Goal: Information Seeking & Learning: Learn about a topic

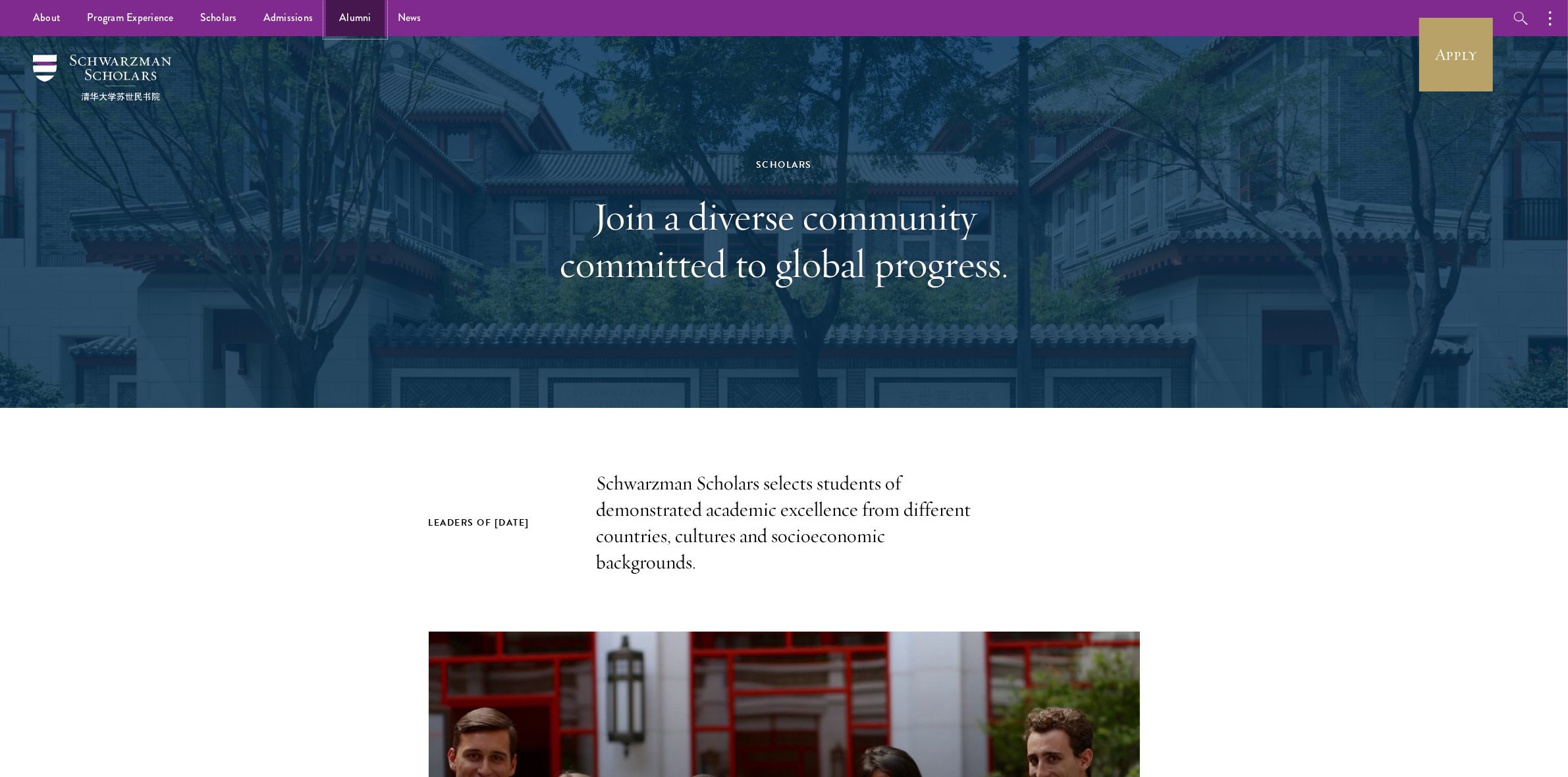
click at [345, 21] on link "Alumni" at bounding box center [355, 18] width 59 height 36
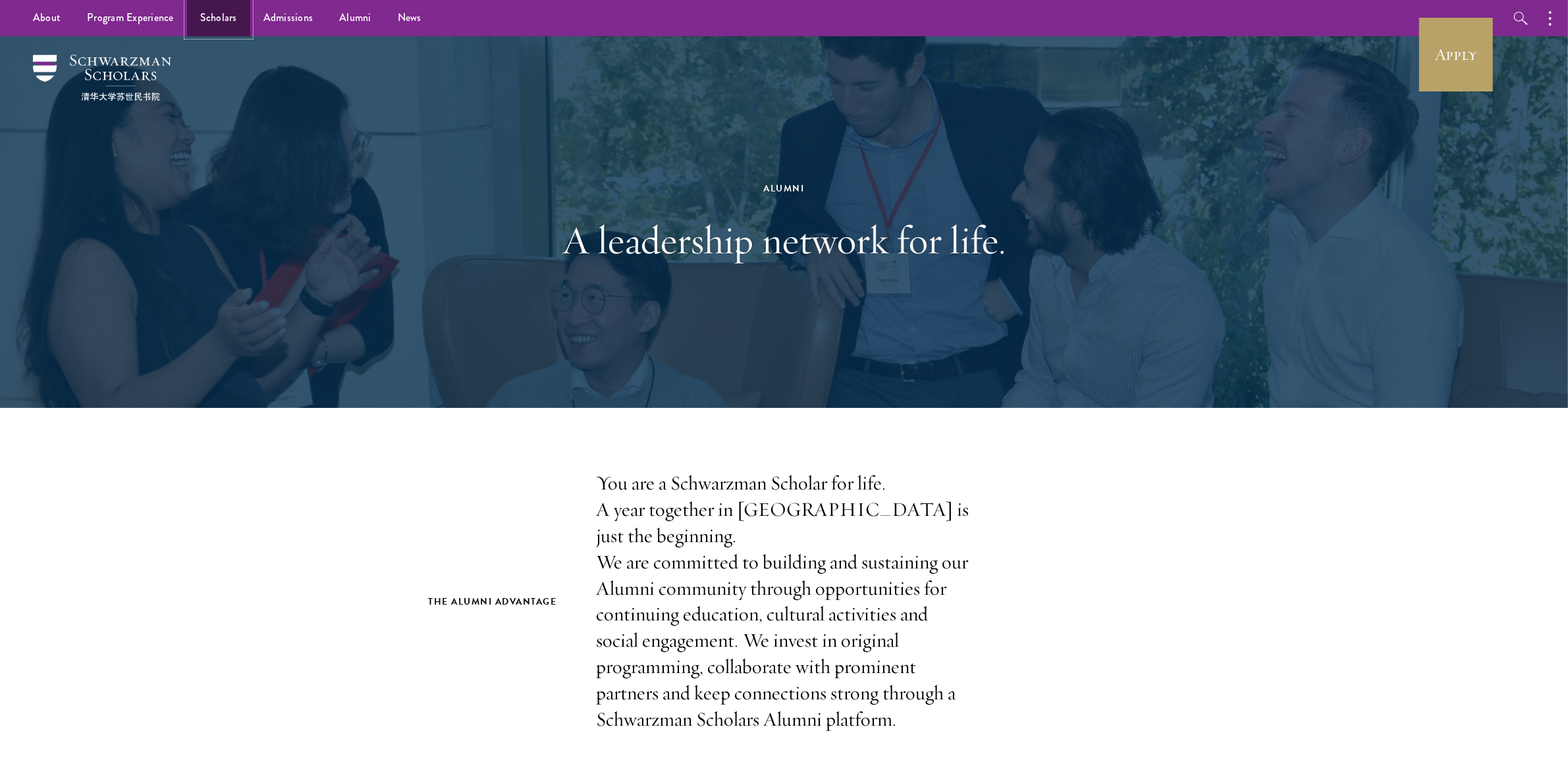
click at [199, 20] on link "Scholars" at bounding box center [218, 18] width 63 height 36
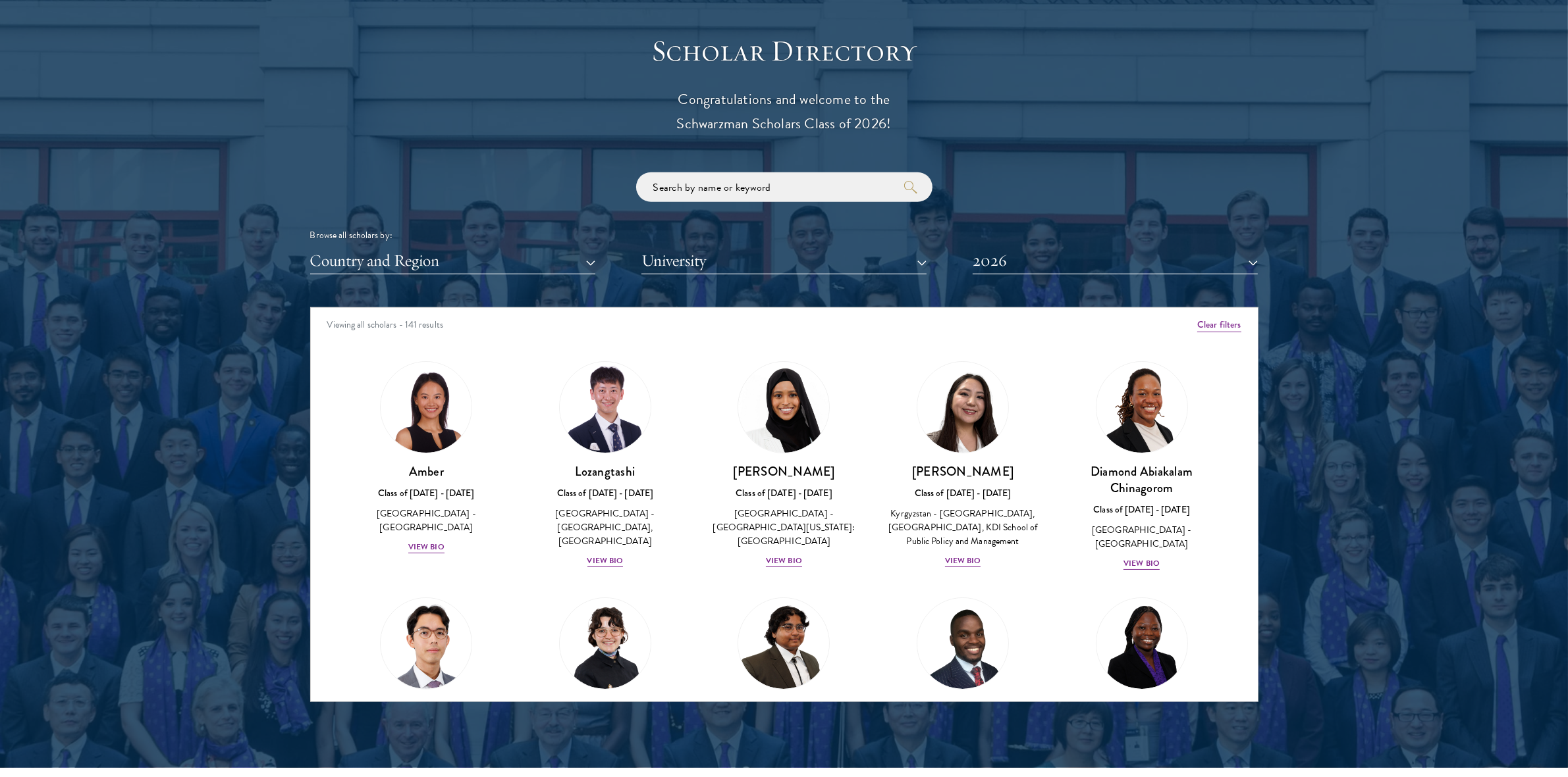
scroll to position [1443, 0]
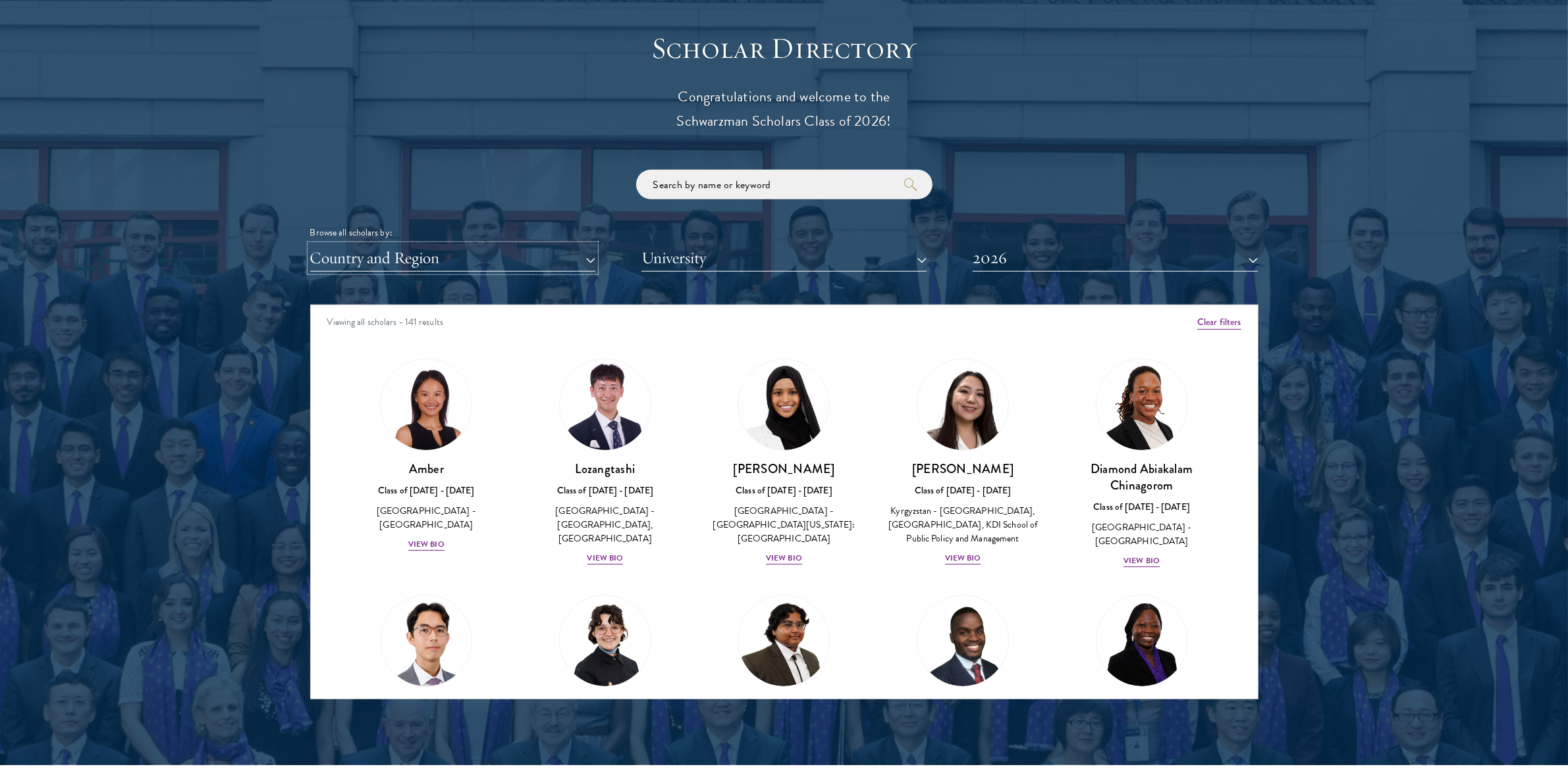
click at [565, 262] on button "Country and Region" at bounding box center [452, 258] width 285 height 27
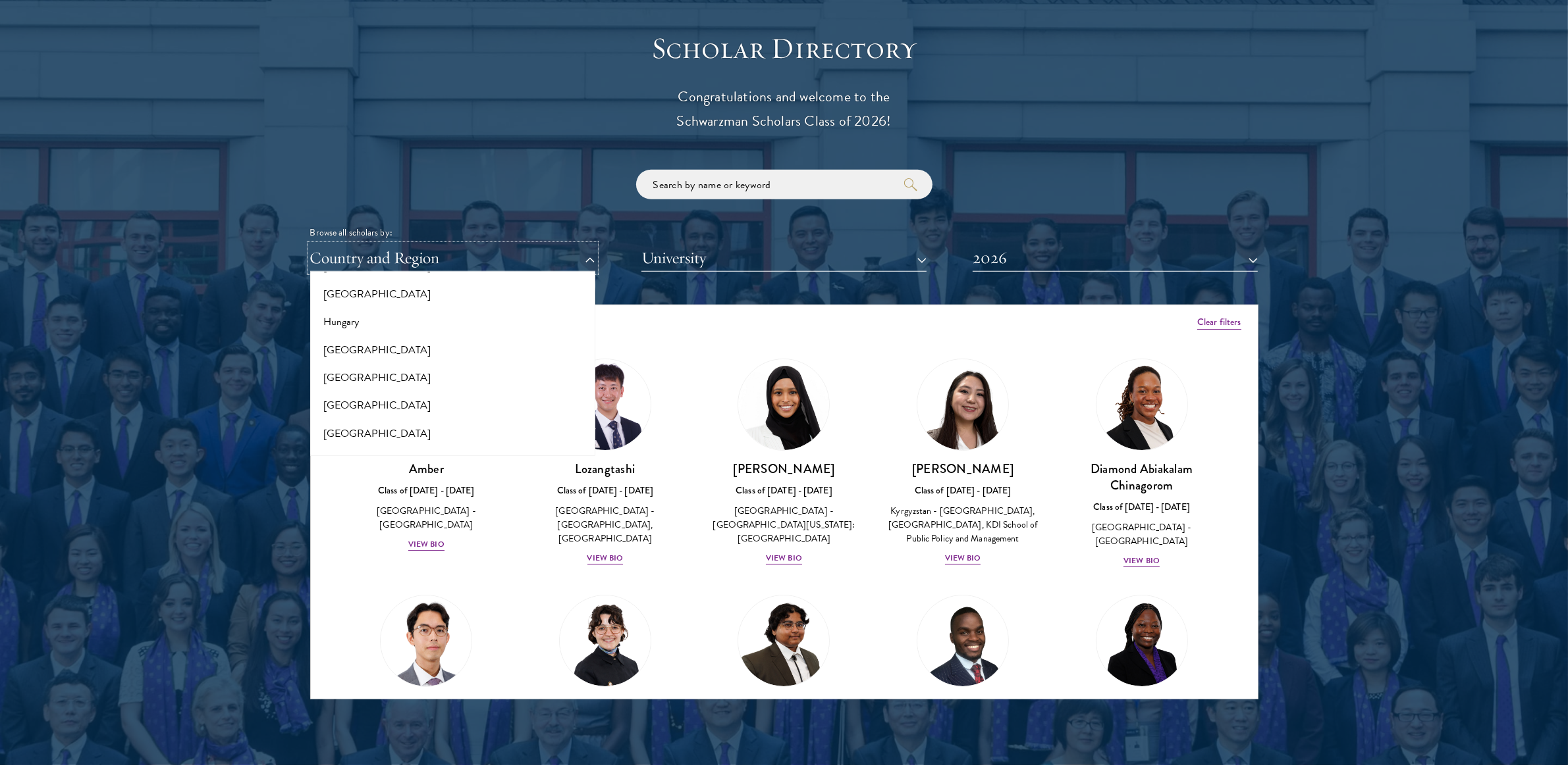
scroll to position [980, 0]
click at [330, 345] on button "[GEOGRAPHIC_DATA]" at bounding box center [452, 349] width 277 height 28
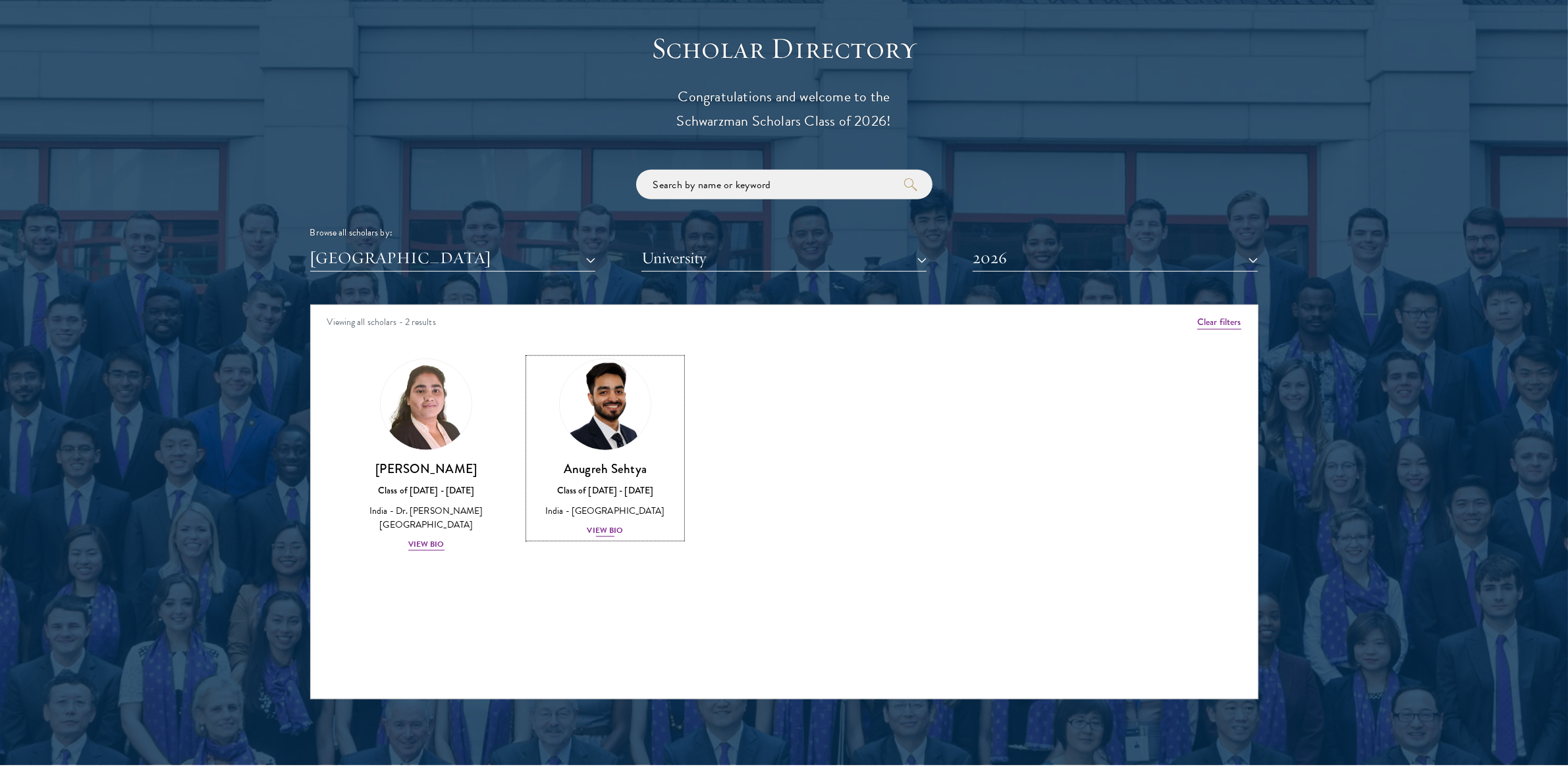
drag, startPoint x: 430, startPoint y: 543, endPoint x: 665, endPoint y: 538, distance: 235.1
click at [665, 538] on div "Anugreh Sehtya Class of 2025 - 2026 India - SRM University View Bio" at bounding box center [605, 500] width 152 height 78
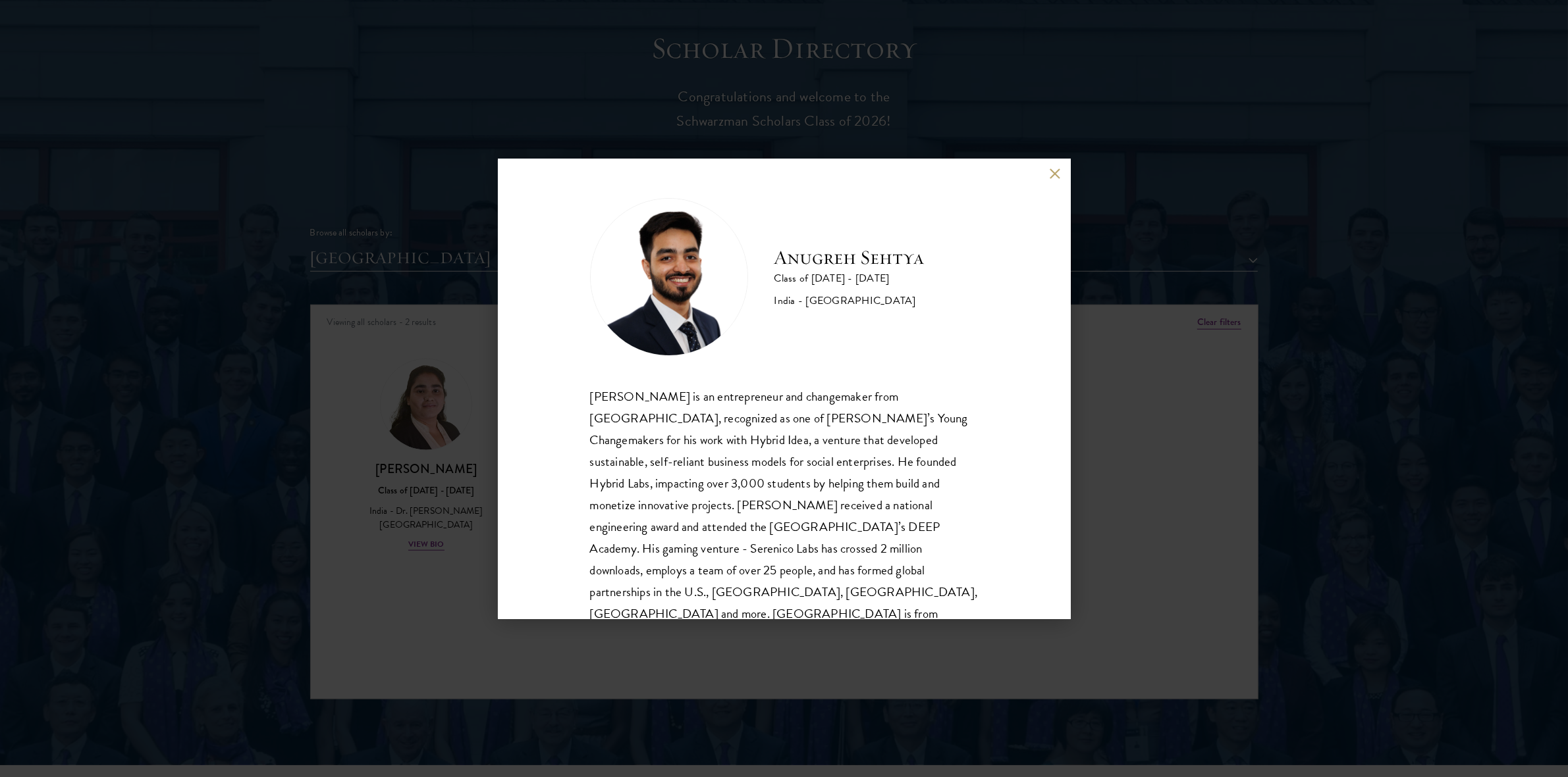
click at [343, 547] on div "Anugreh Sehtya Class of 2025 - 2026 India - SRM University Anugreh Sehtya is an…" at bounding box center [784, 388] width 1568 height 777
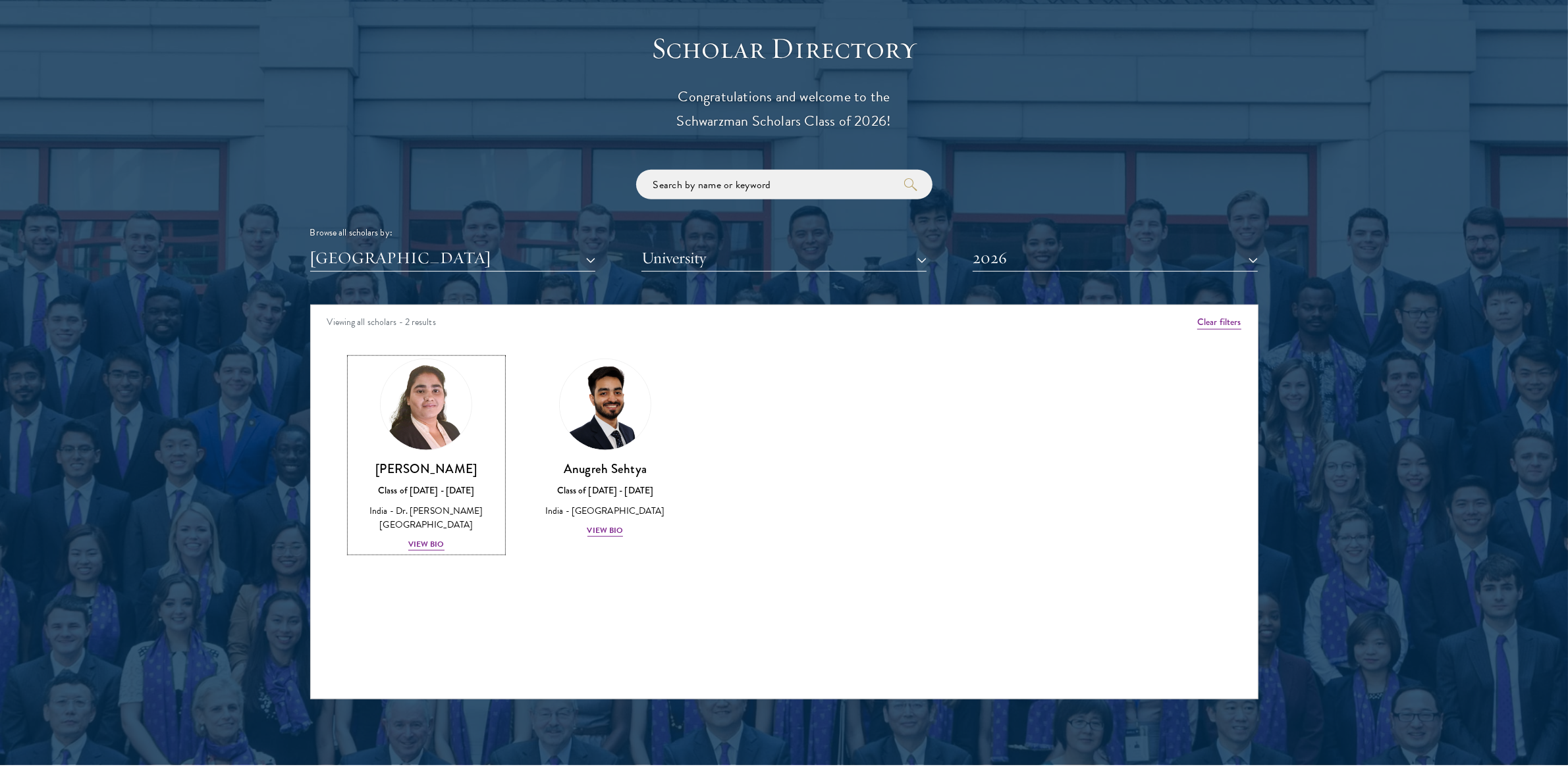
click at [428, 542] on div "View Bio" at bounding box center [426, 544] width 36 height 13
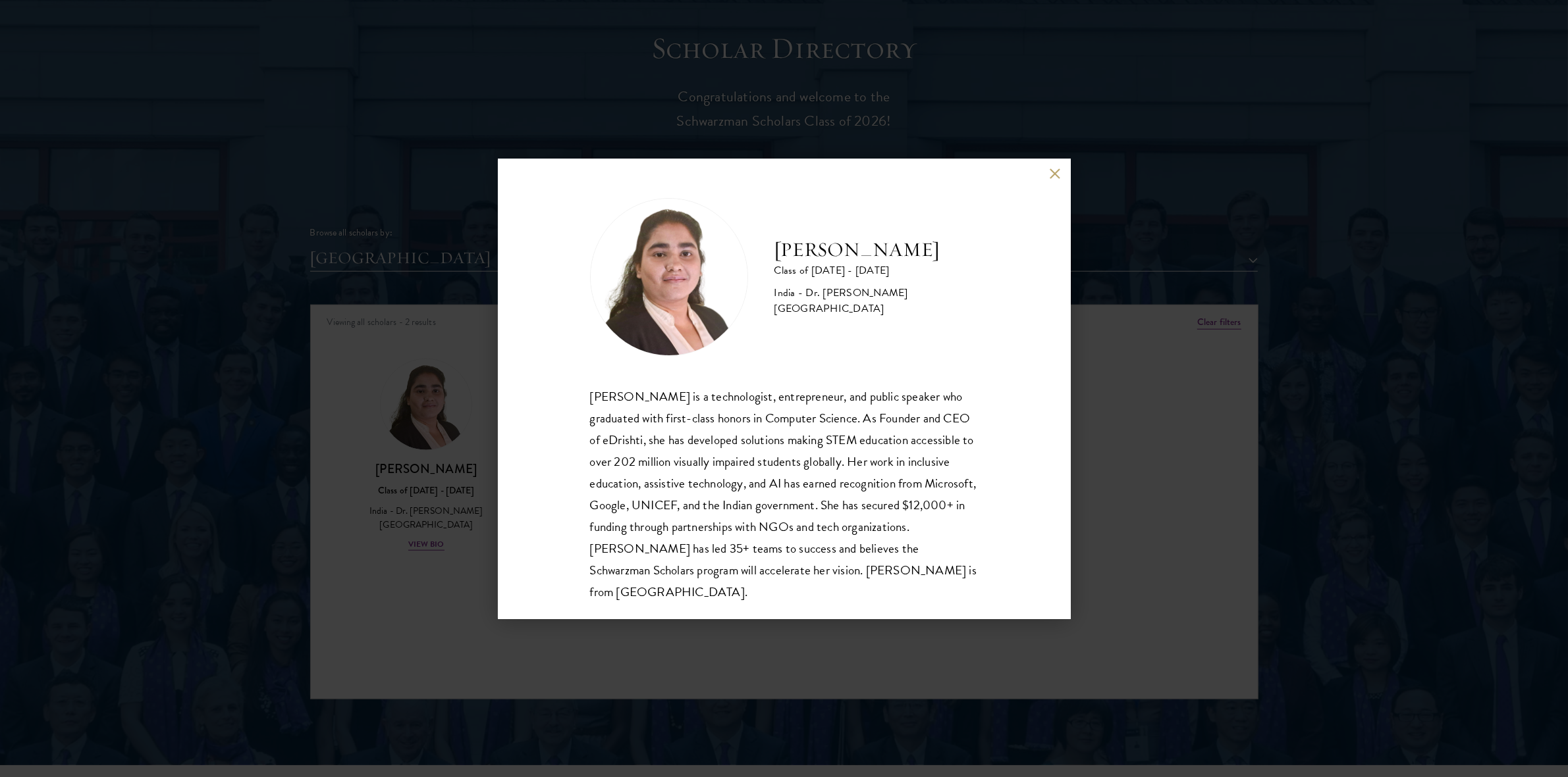
scroll to position [1, 0]
click at [1047, 176] on div "Ishita Kapoor Class of 2025 - 2026 India - Dr. A P J Abdul Kalam Technical Univ…" at bounding box center [784, 389] width 573 height 461
click at [1052, 173] on button at bounding box center [1055, 174] width 11 height 11
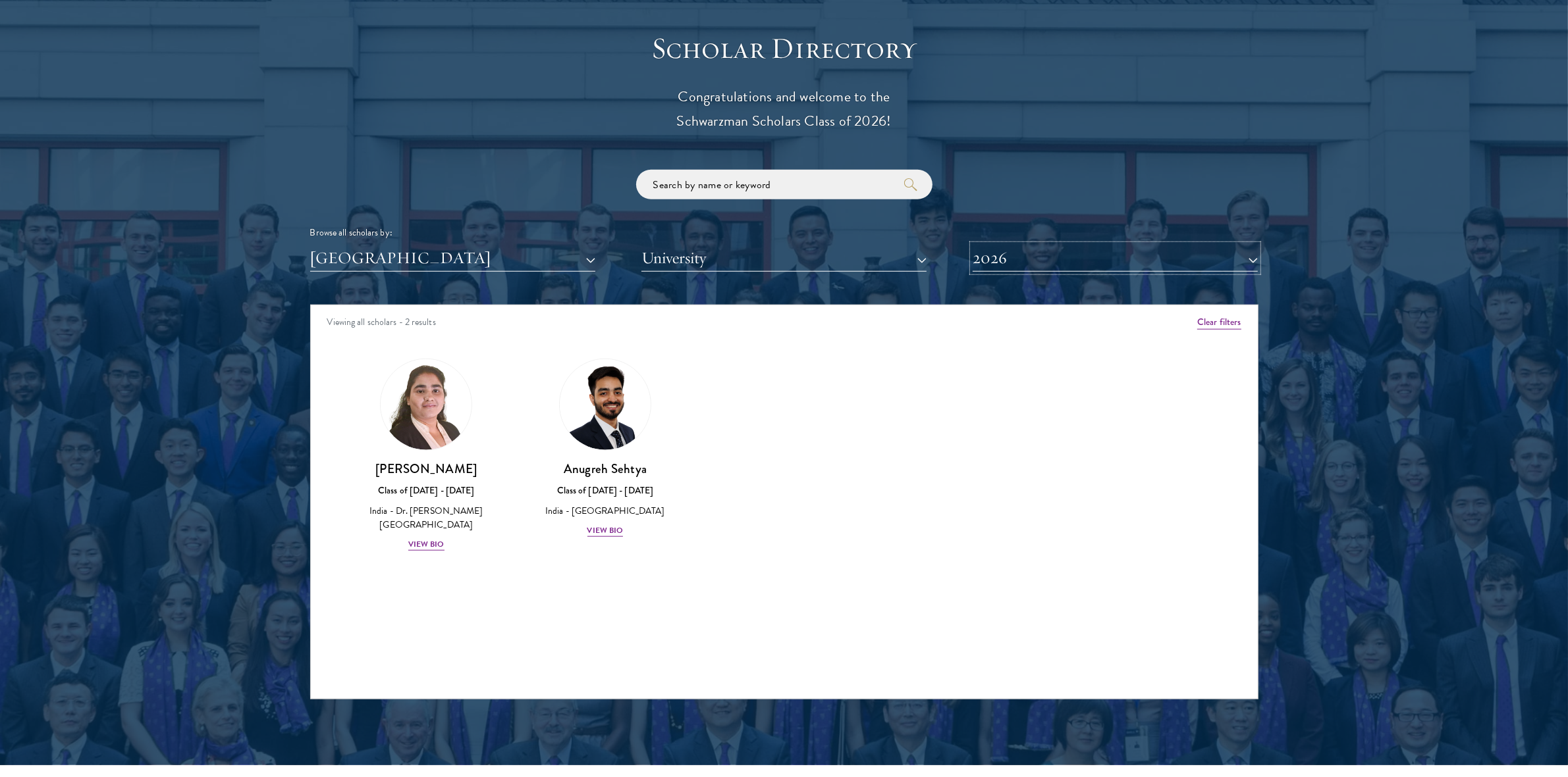
click at [1032, 251] on button "2026" at bounding box center [1115, 258] width 285 height 27
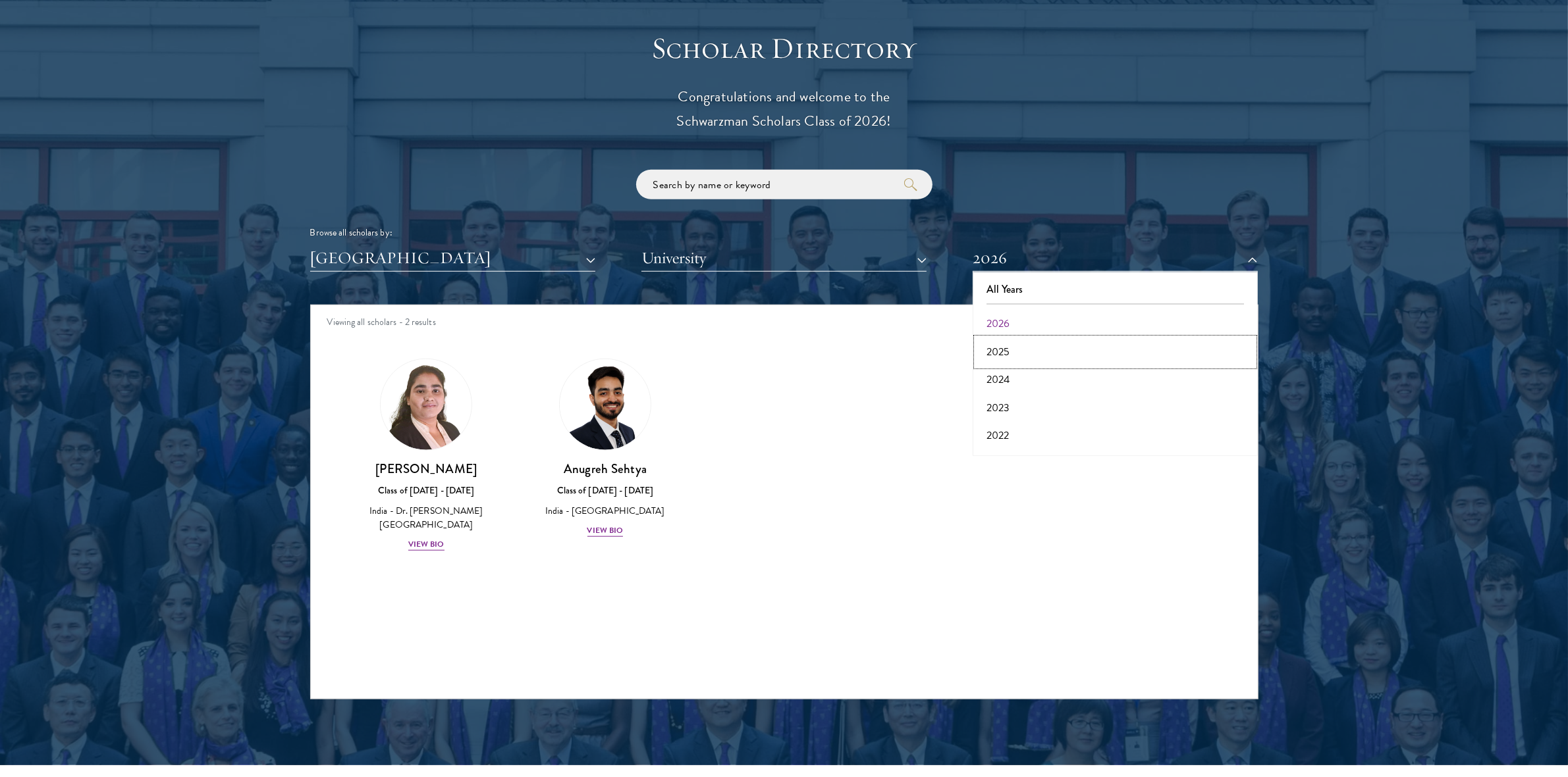
click at [1028, 350] on button "2025" at bounding box center [1115, 352] width 277 height 28
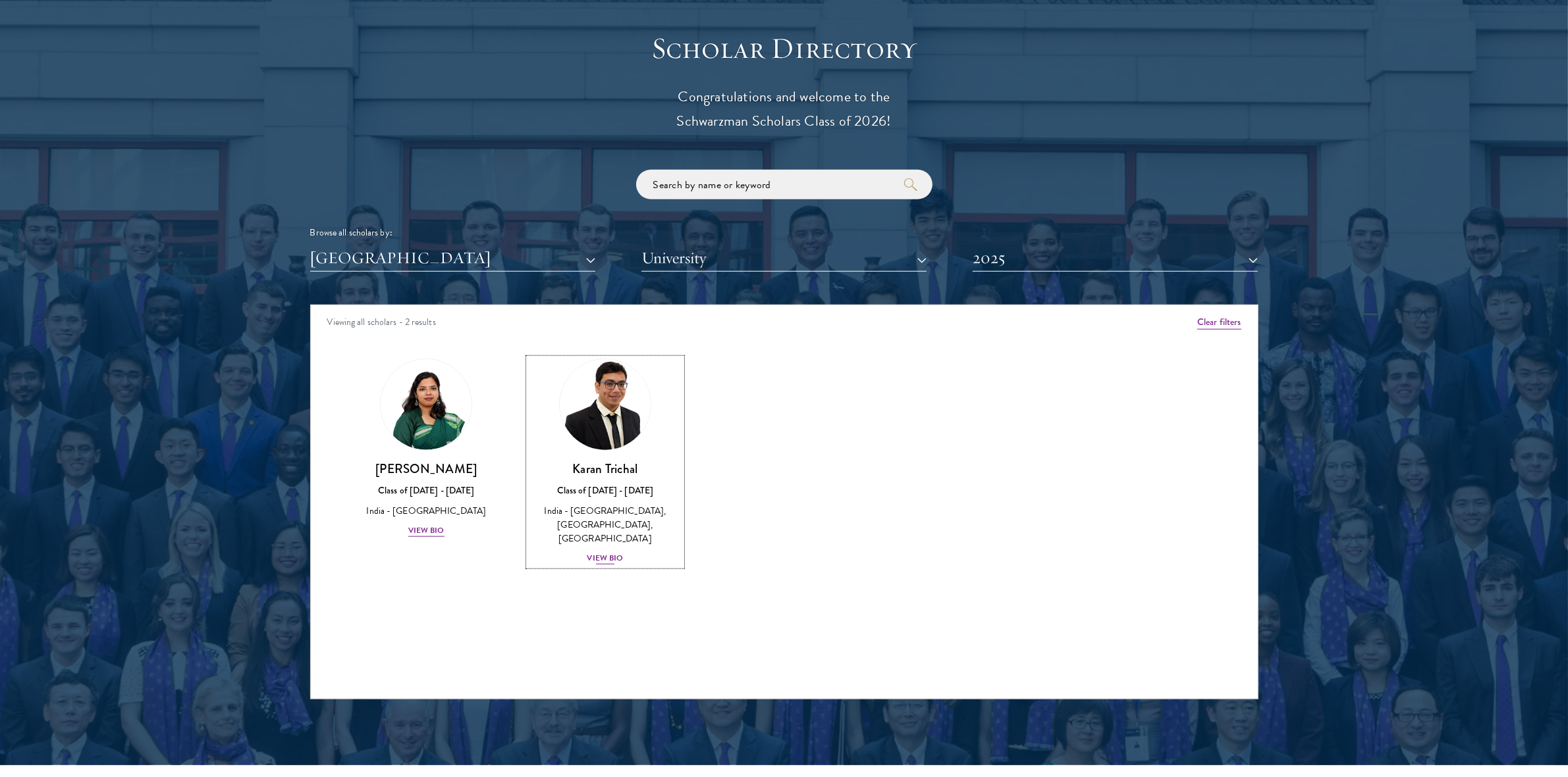
click at [611, 552] on div "View Bio" at bounding box center [605, 559] width 36 height 13
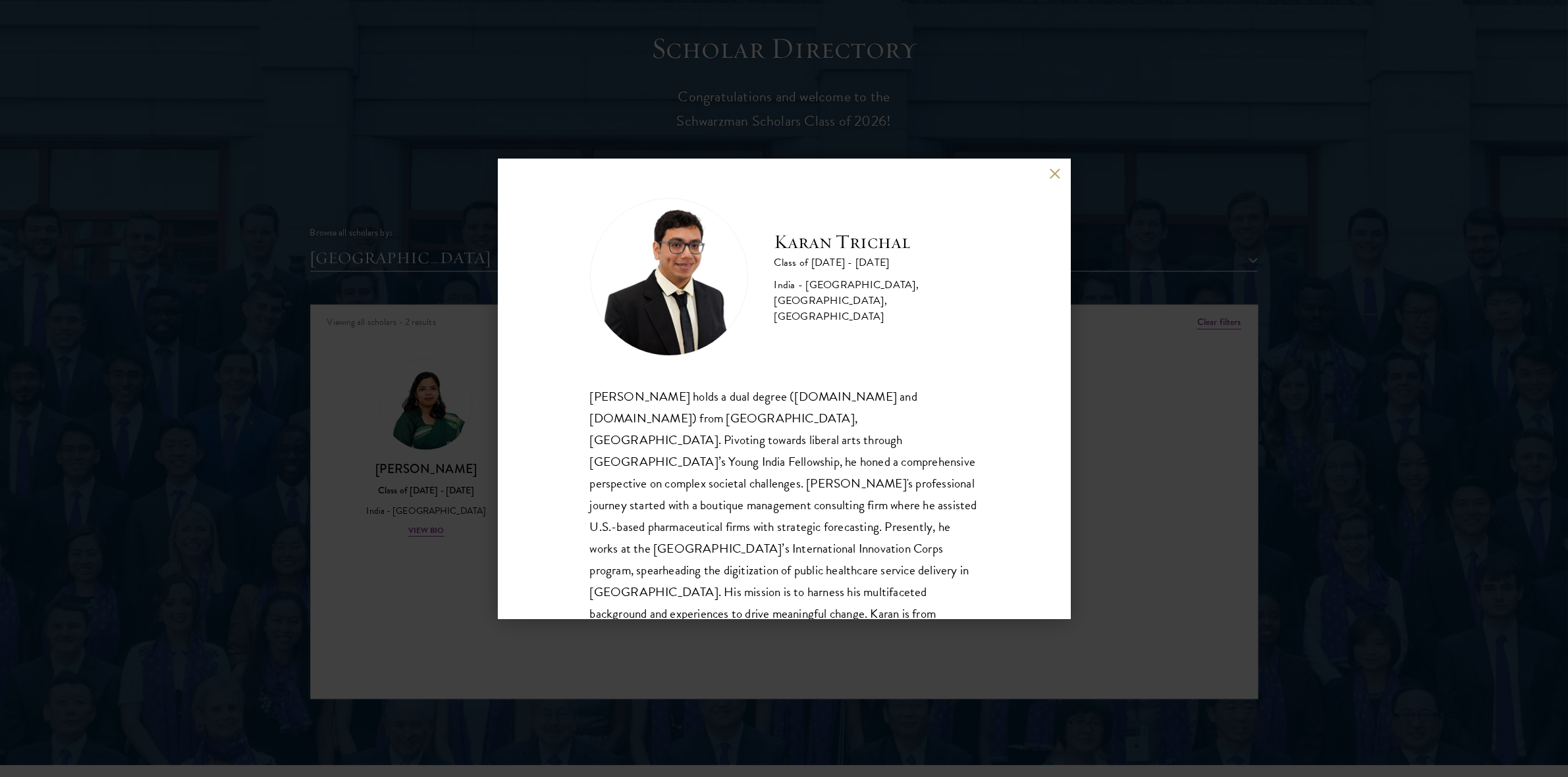
scroll to position [23, 0]
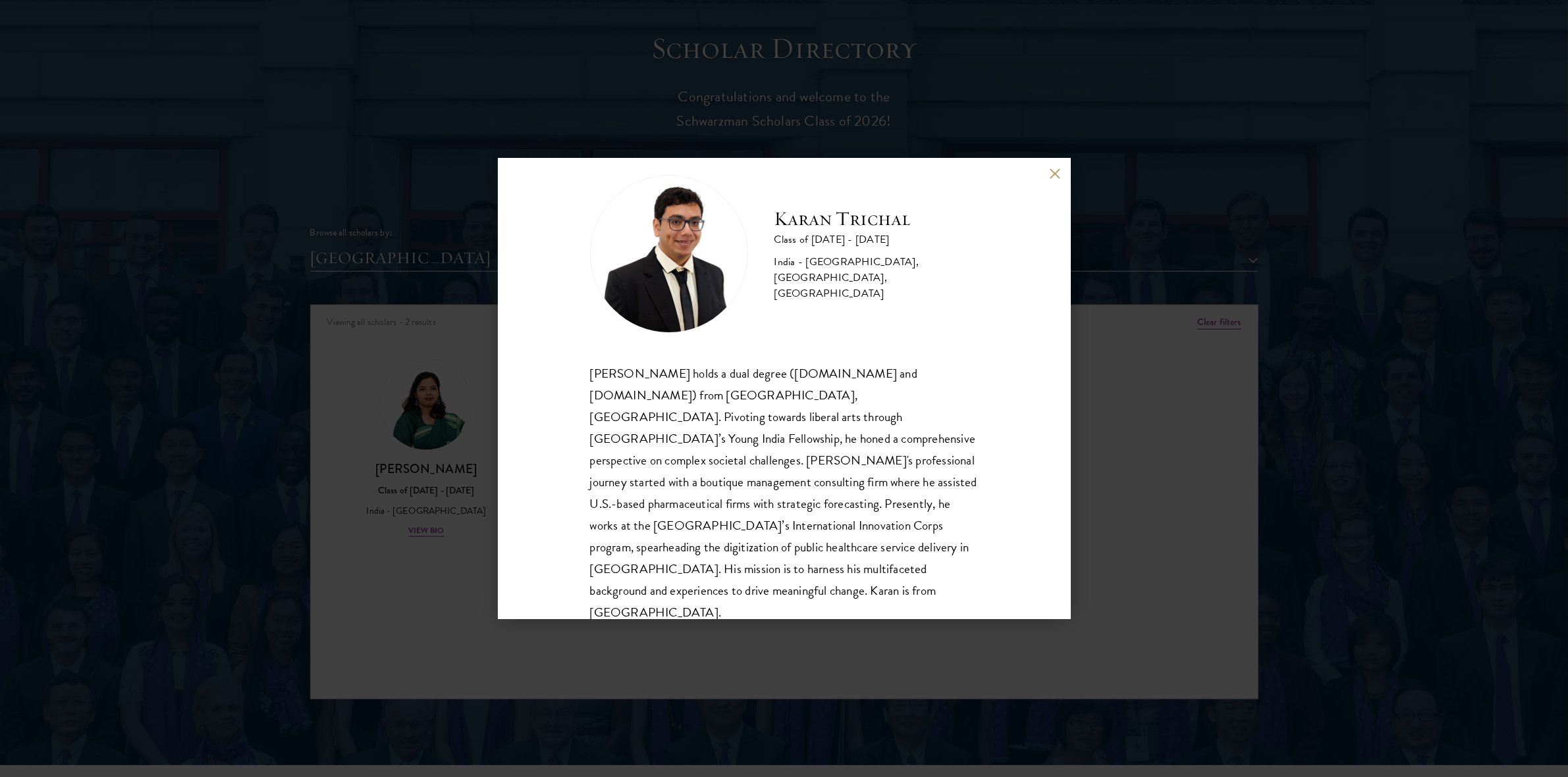
click at [750, 446] on div "Karan Trichal holds a dual degree (B.Tech and M.Tech) from Indian Institute of …" at bounding box center [784, 493] width 389 height 262
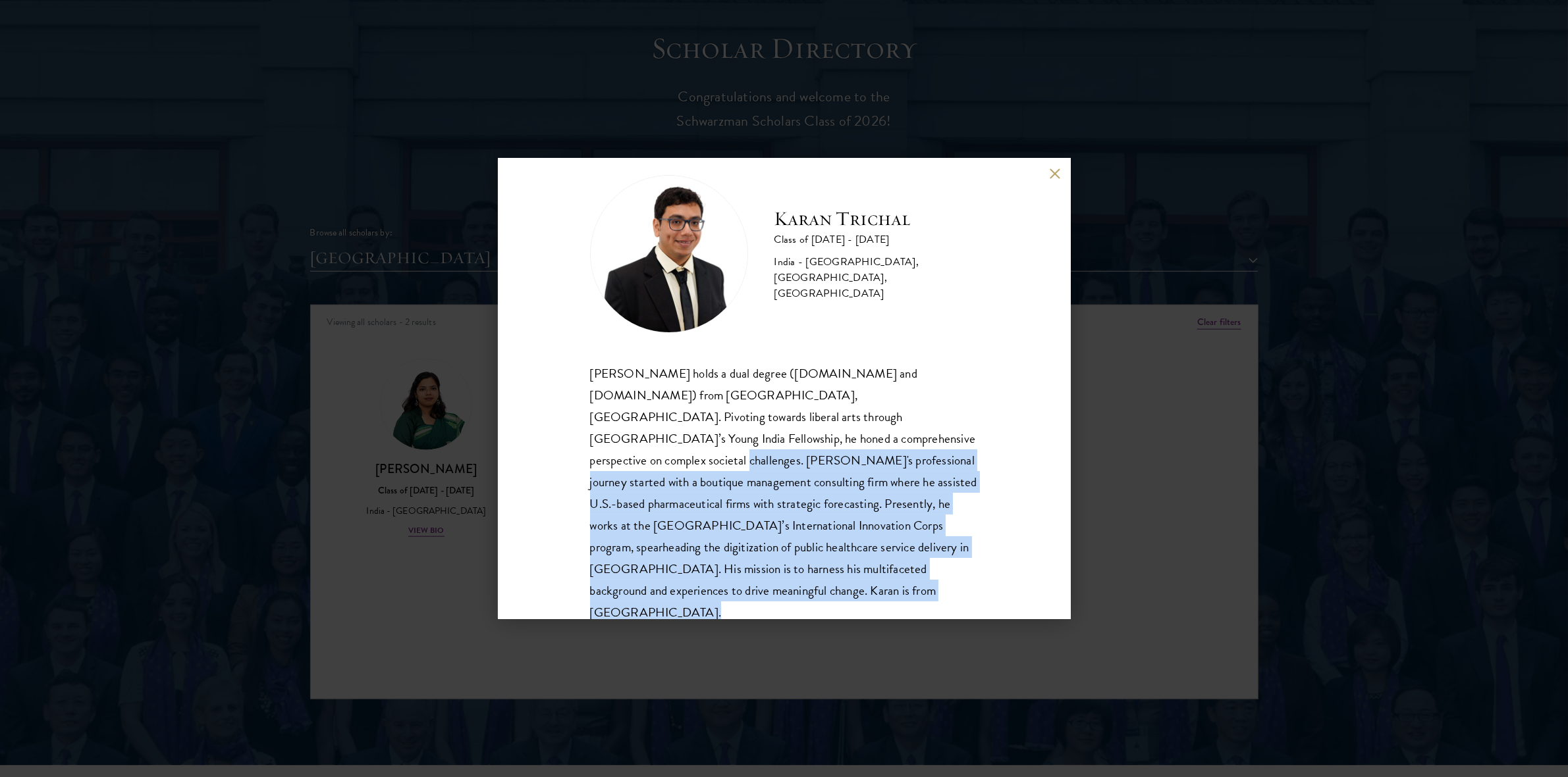
drag, startPoint x: 750, startPoint y: 446, endPoint x: 960, endPoint y: 564, distance: 240.9
click at [960, 564] on div "Karan Trichal holds a dual degree (B.Tech and M.Tech) from Indian Institute of …" at bounding box center [784, 493] width 389 height 262
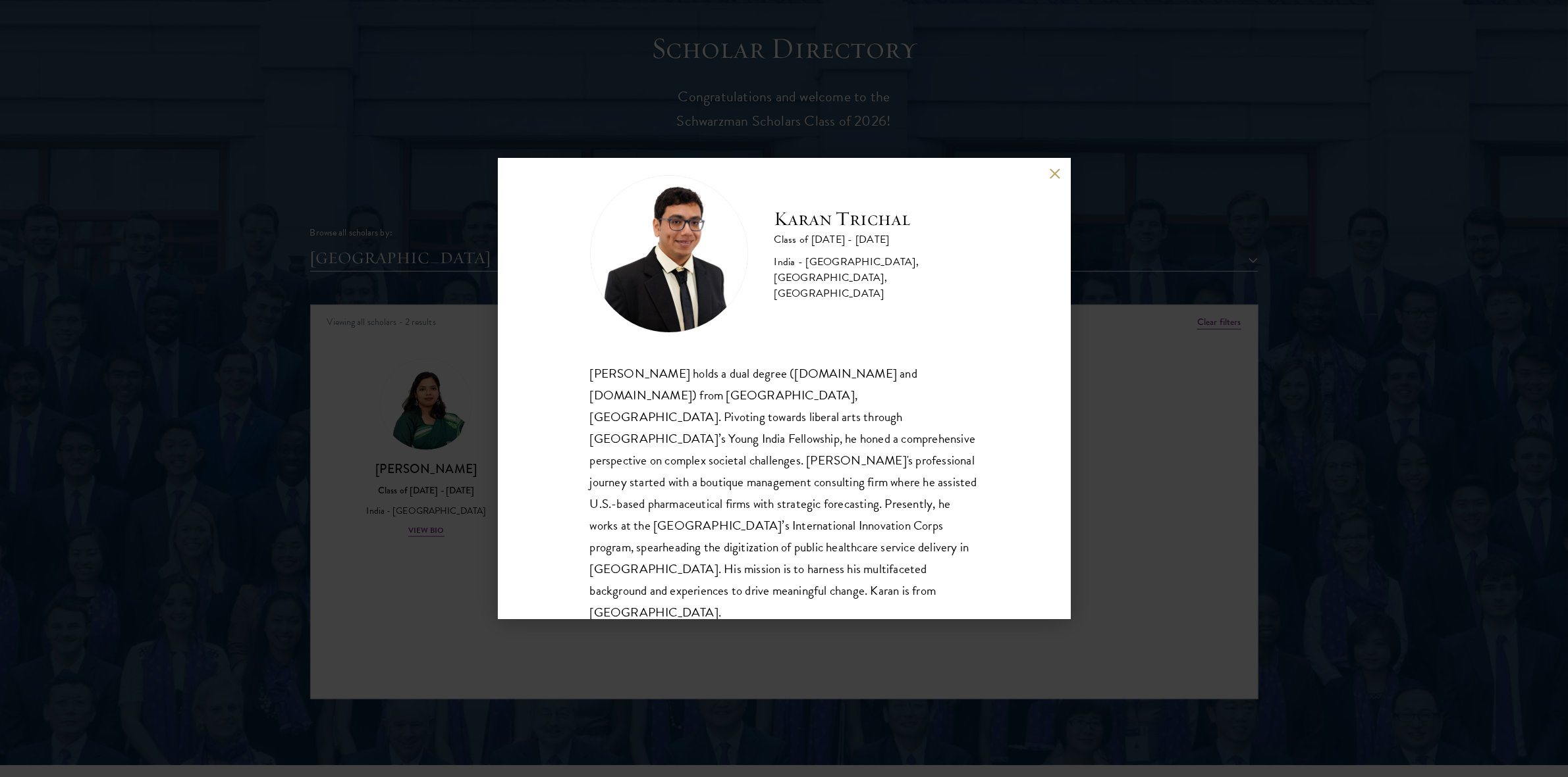
click at [960, 564] on div "Karan Trichal holds a dual degree (B.Tech and M.Tech) from Indian Institute of …" at bounding box center [784, 493] width 389 height 262
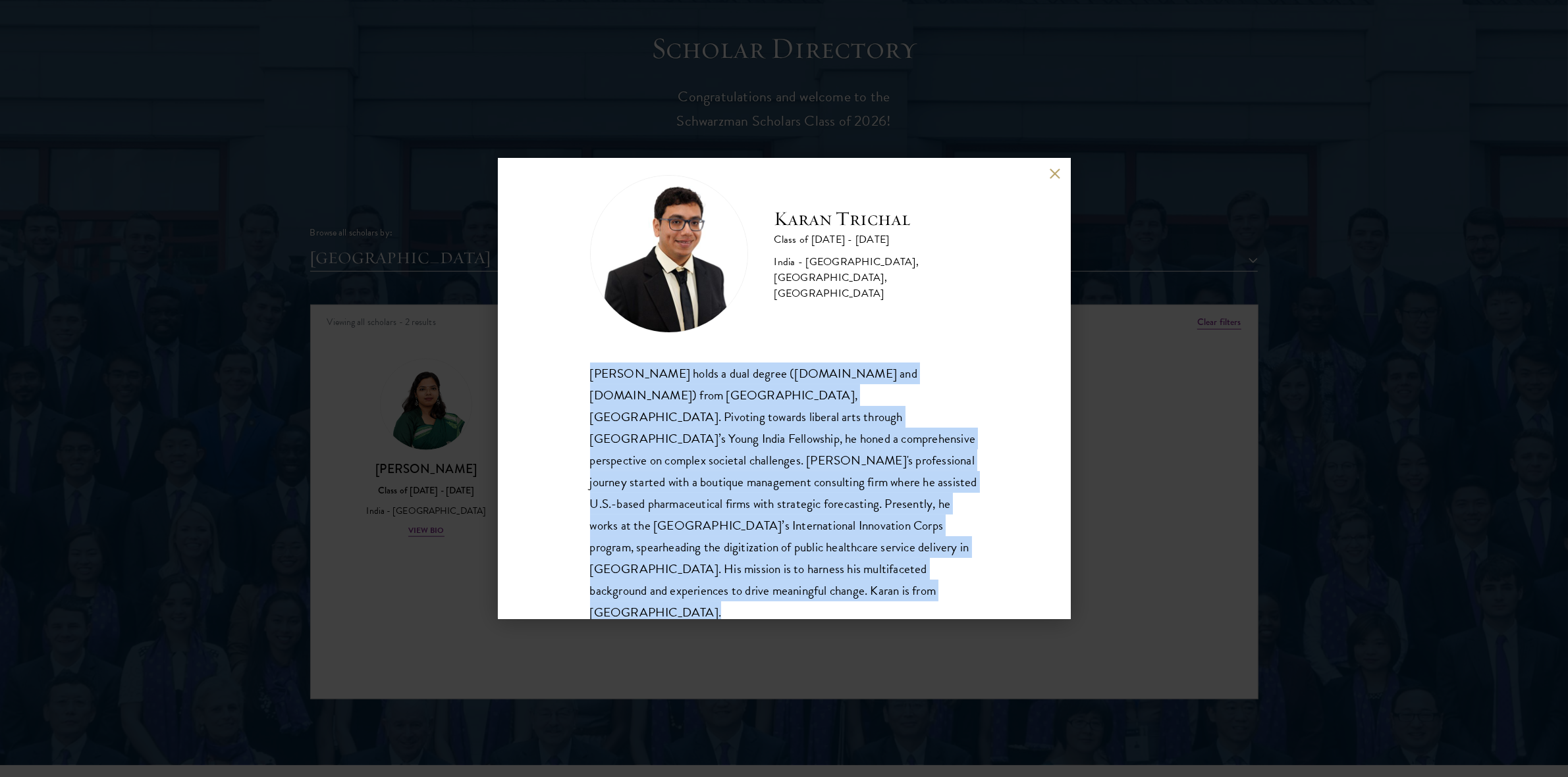
click at [960, 564] on div "Karan Trichal holds a dual degree (B.Tech and M.Tech) from Indian Institute of …" at bounding box center [784, 493] width 389 height 262
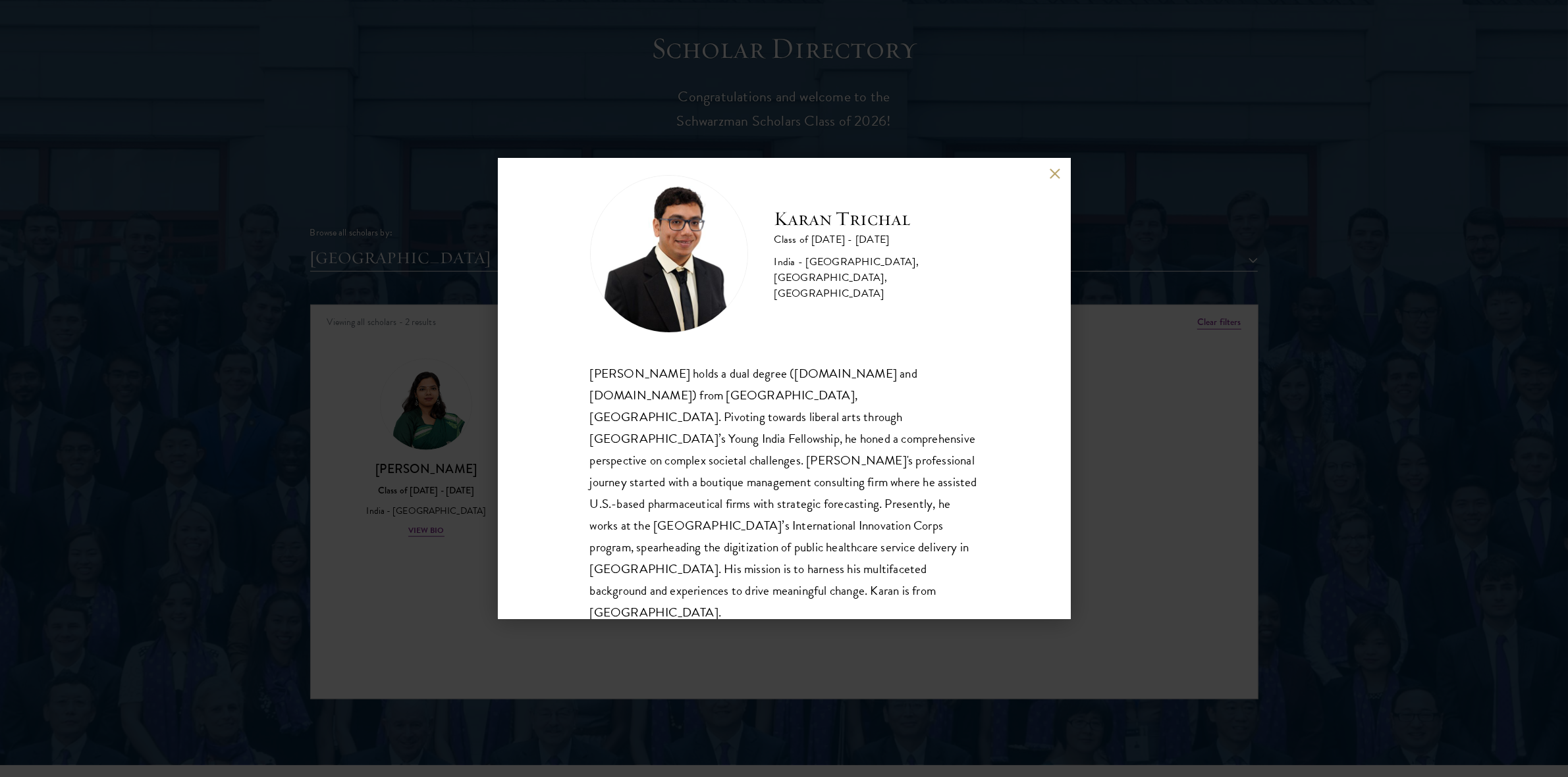
click at [960, 564] on div "Karan Trichal holds a dual degree (B.Tech and M.Tech) from Indian Institute of …" at bounding box center [784, 493] width 389 height 262
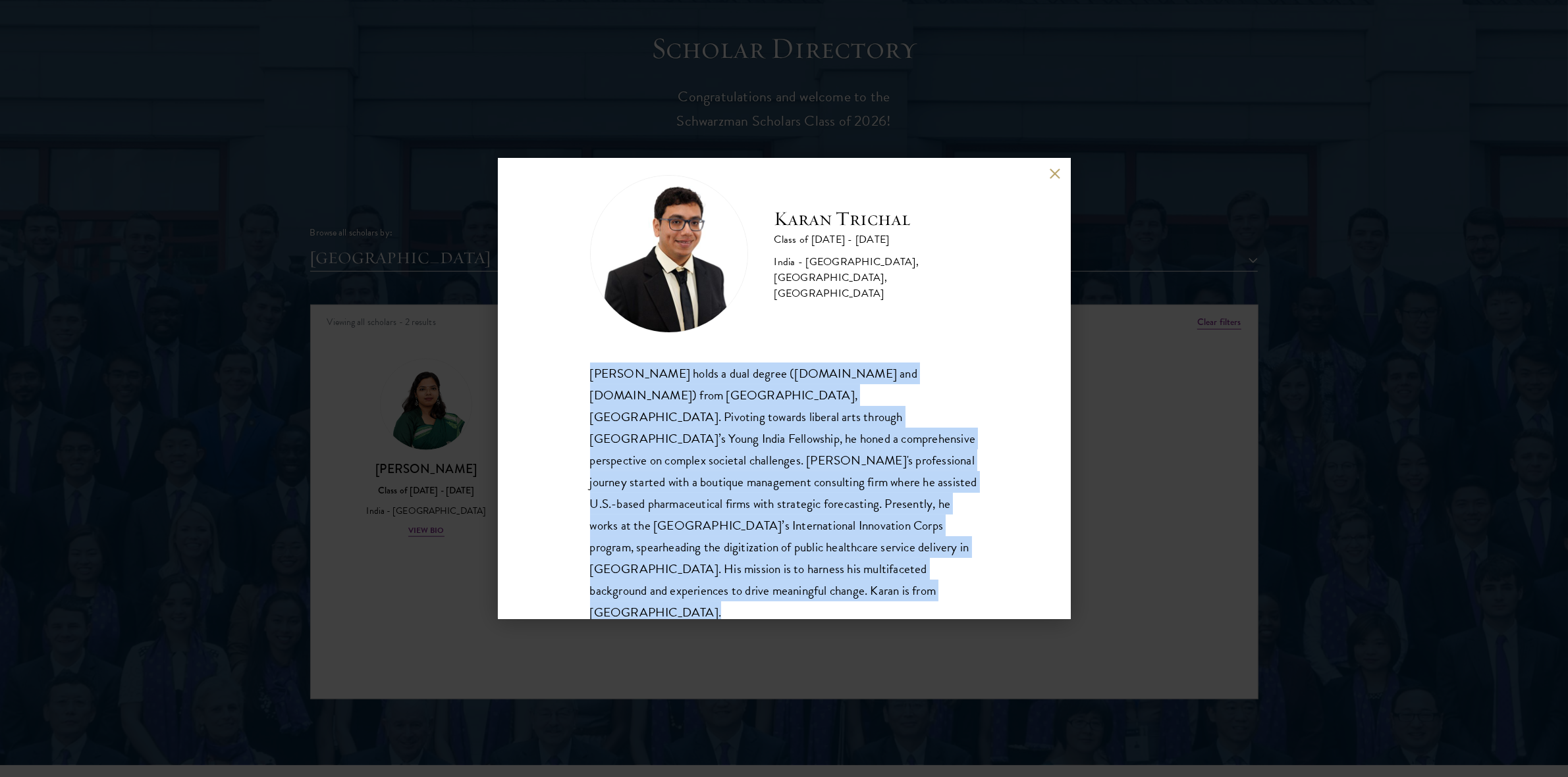
click at [960, 564] on div "Karan Trichal holds a dual degree (B.Tech and M.Tech) from Indian Institute of …" at bounding box center [784, 493] width 389 height 262
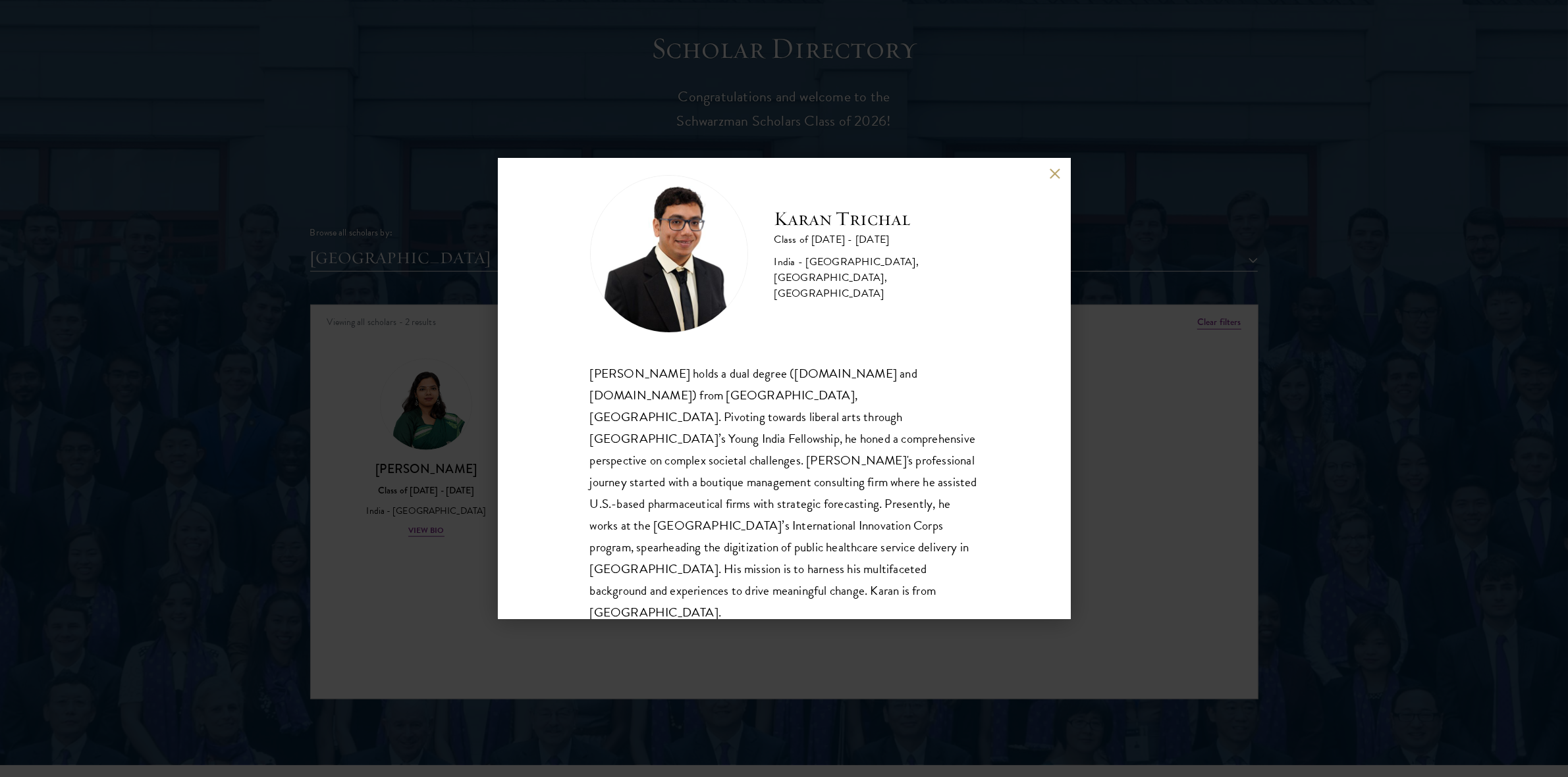
click at [960, 564] on div "Karan Trichal holds a dual degree (B.Tech and M.Tech) from Indian Institute of …" at bounding box center [784, 493] width 389 height 262
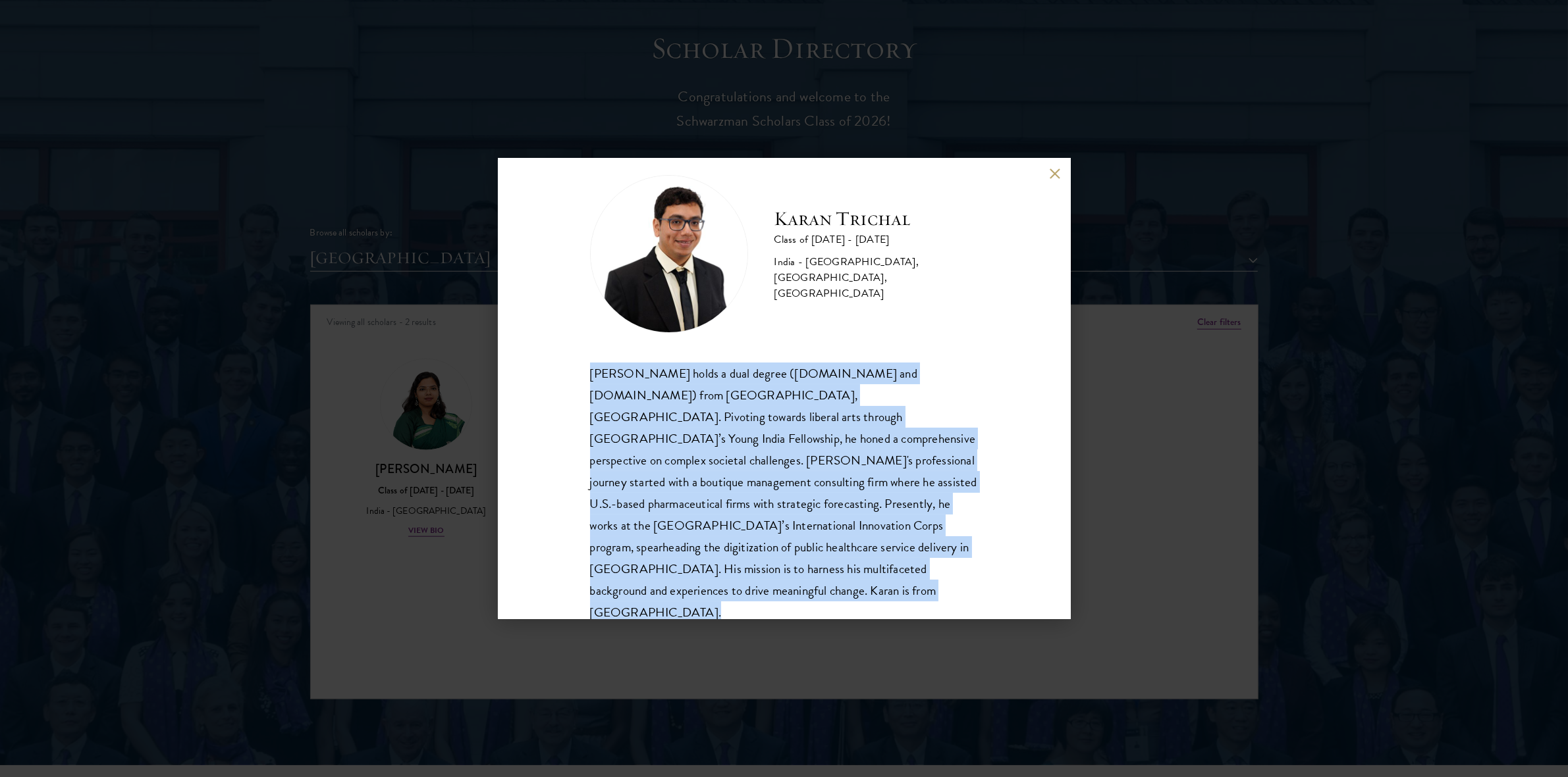
click at [960, 564] on div "Karan Trichal holds a dual degree (B.Tech and M.Tech) from Indian Institute of …" at bounding box center [784, 493] width 389 height 262
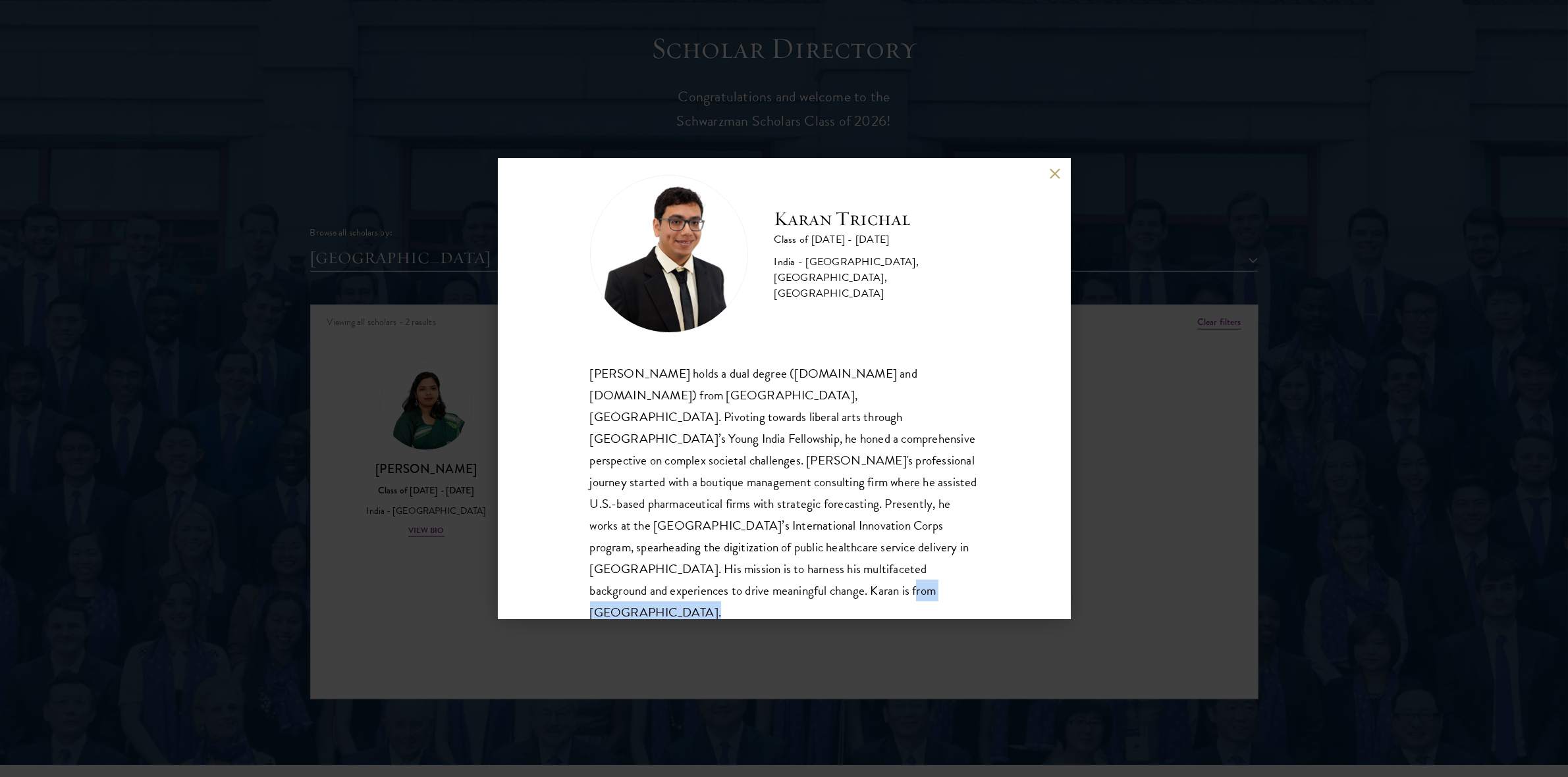
click at [960, 564] on div "Karan Trichal holds a dual degree (B.Tech and M.Tech) from Indian Institute of …" at bounding box center [784, 493] width 389 height 262
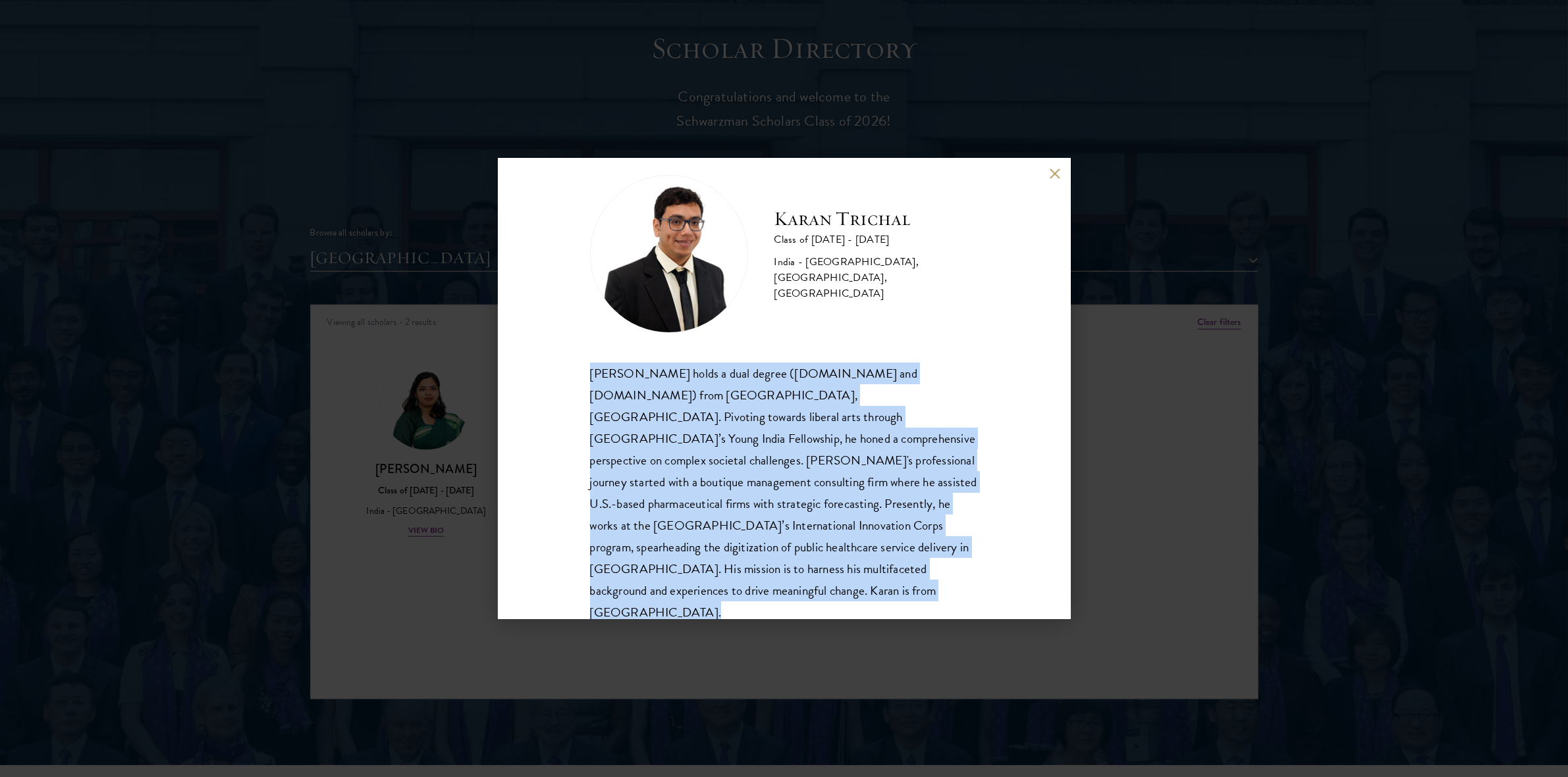
click at [960, 564] on div "Karan Trichal holds a dual degree (B.Tech and M.Tech) from Indian Institute of …" at bounding box center [784, 493] width 389 height 262
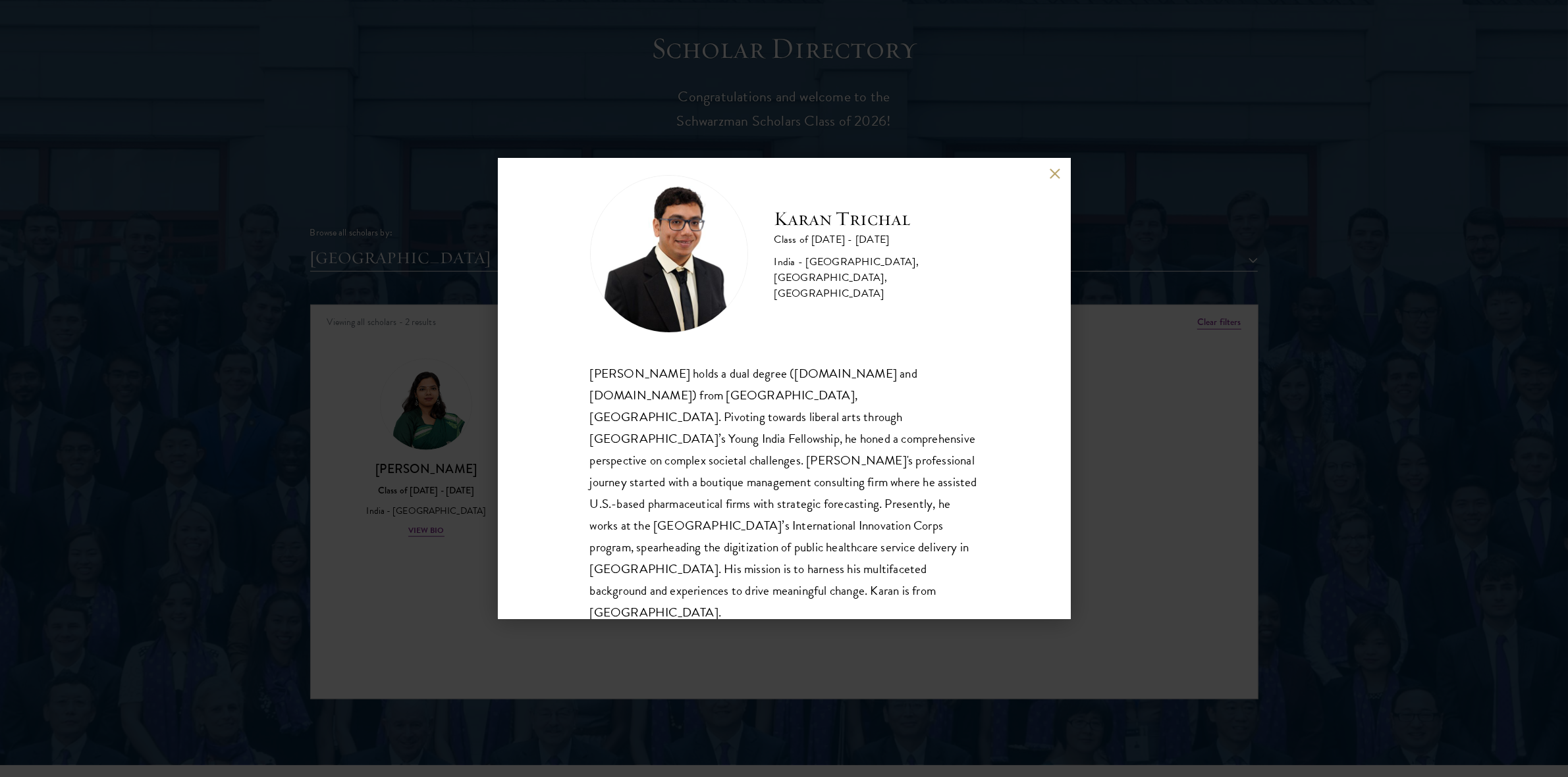
click at [281, 560] on div "Karan Trichal Class of 2024 - 2025 India - Indian Institute of Technology, Bomb…" at bounding box center [784, 388] width 1568 height 777
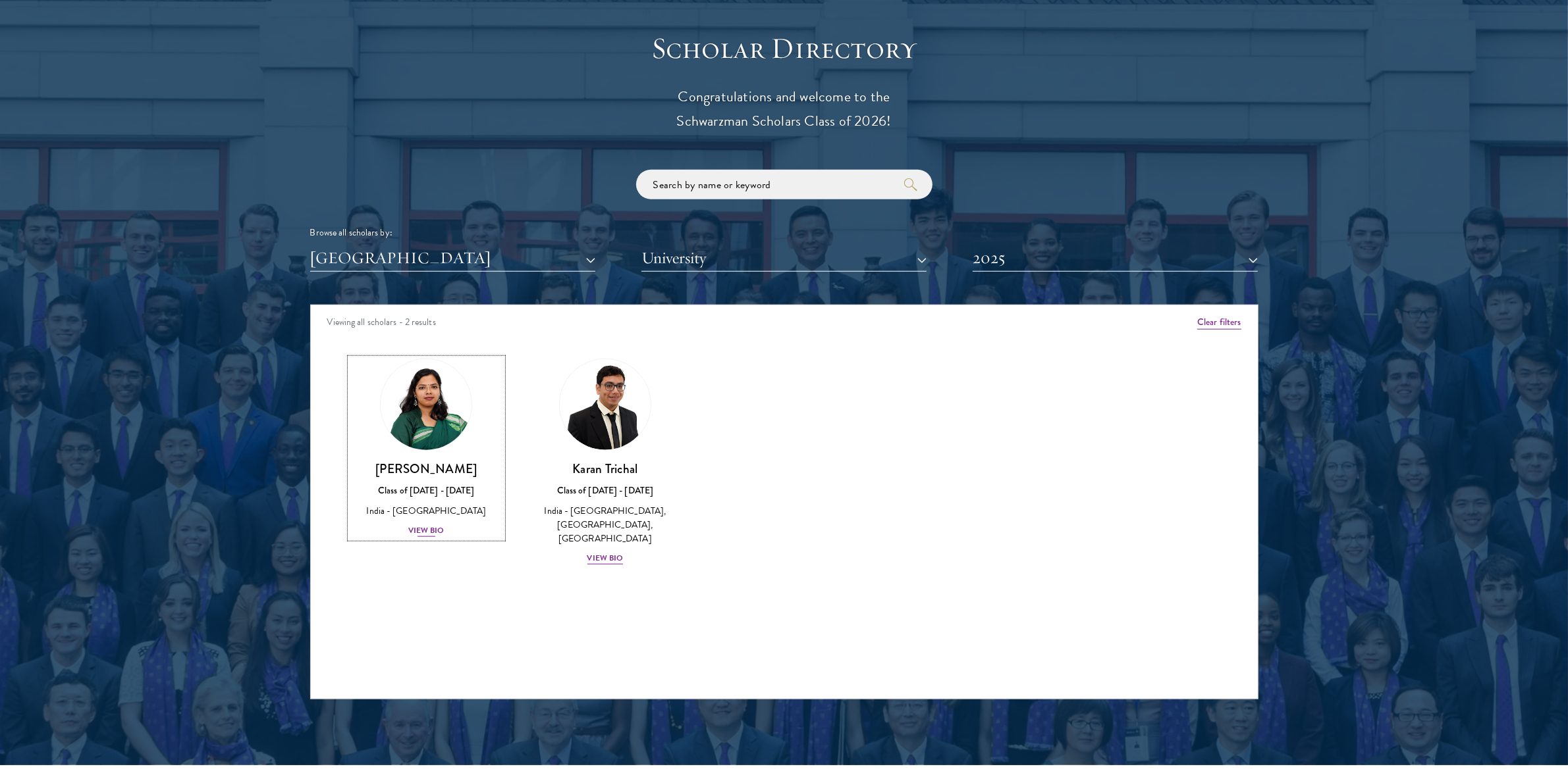
click at [413, 532] on div "View Bio" at bounding box center [426, 531] width 36 height 13
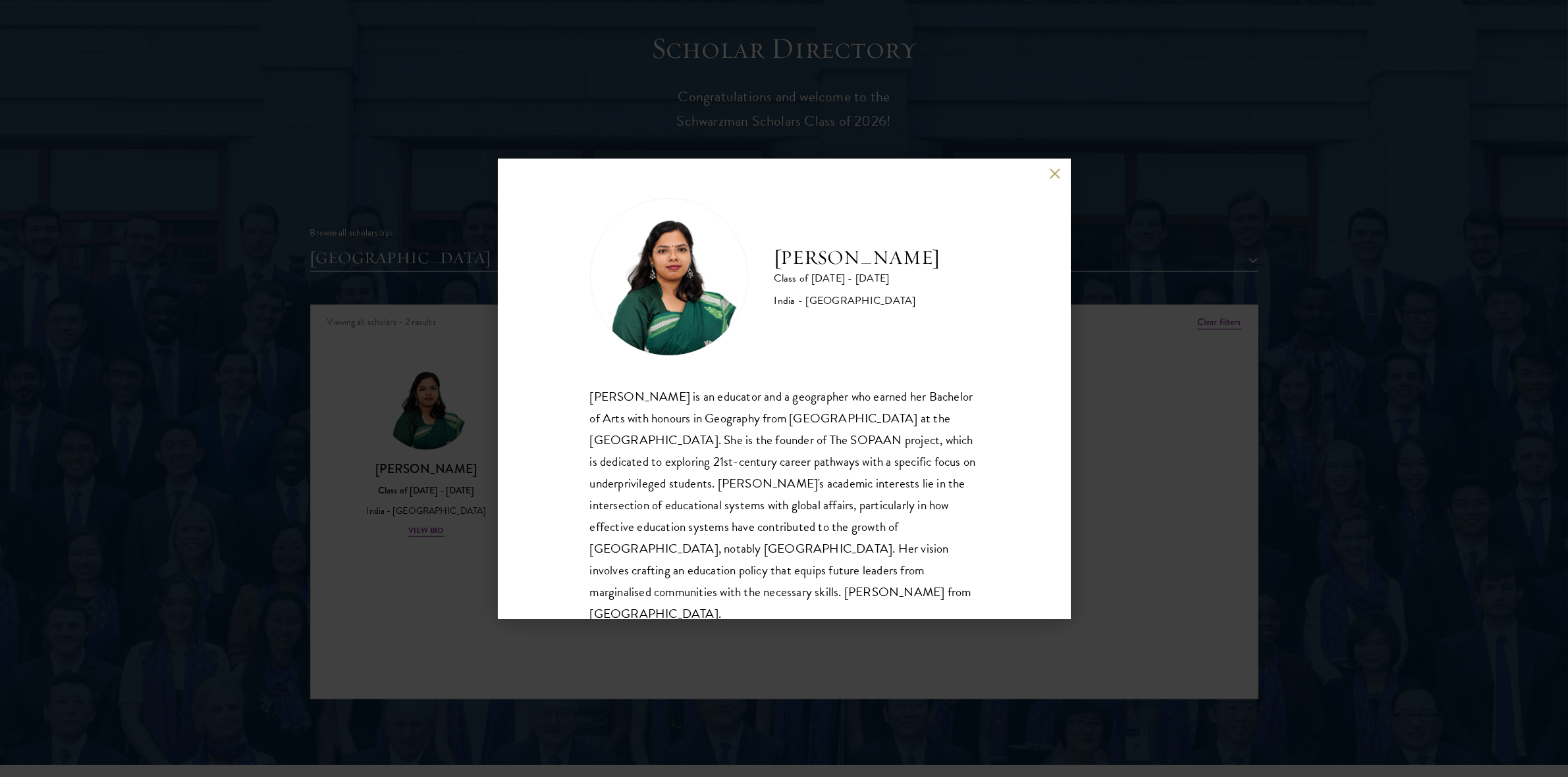
scroll to position [23, 0]
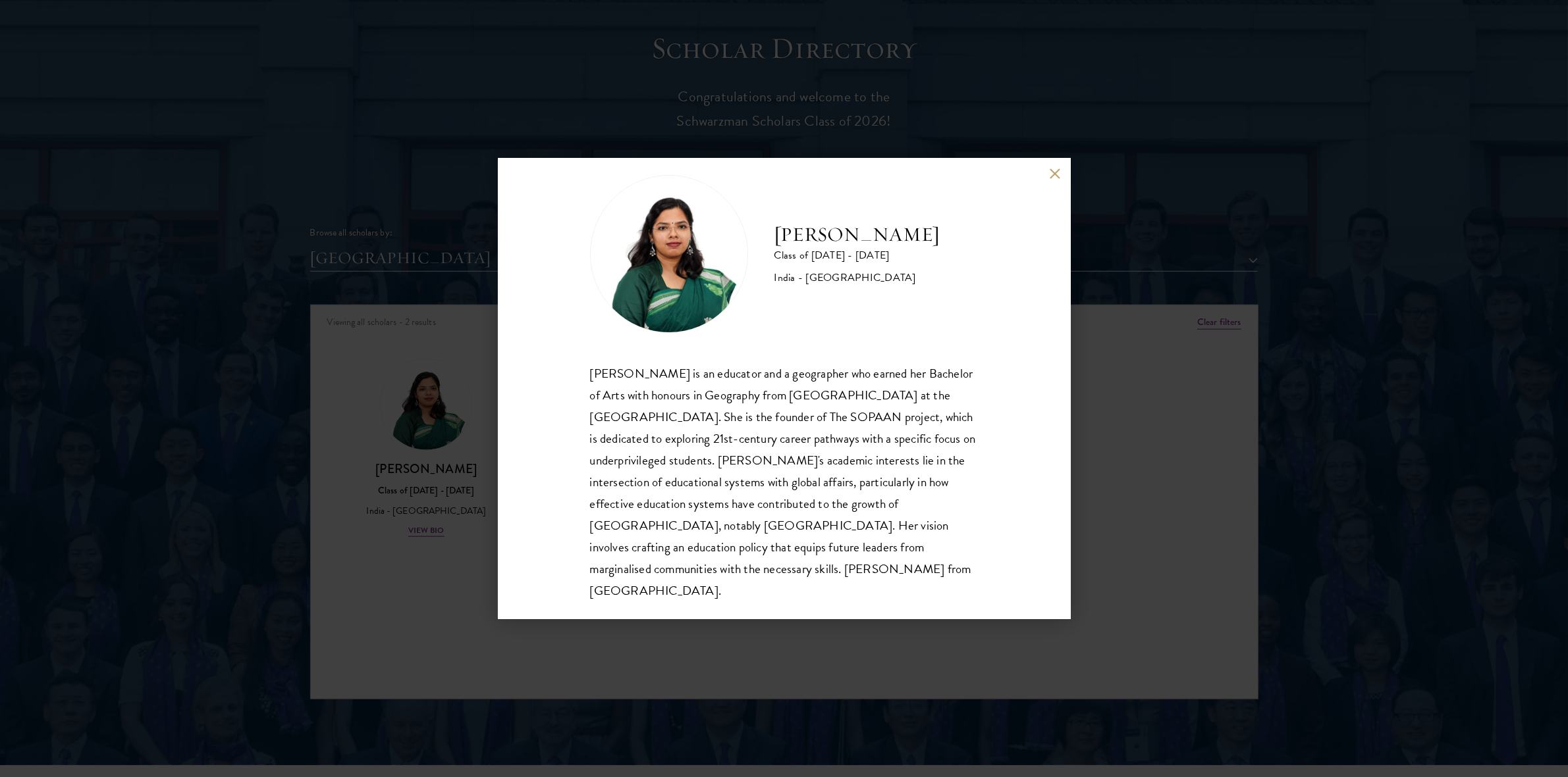
click at [1279, 377] on div "Prastuti Sharma Class of 2024 - 2025 India - University of Delhi Prastuti Sharm…" at bounding box center [784, 388] width 1568 height 777
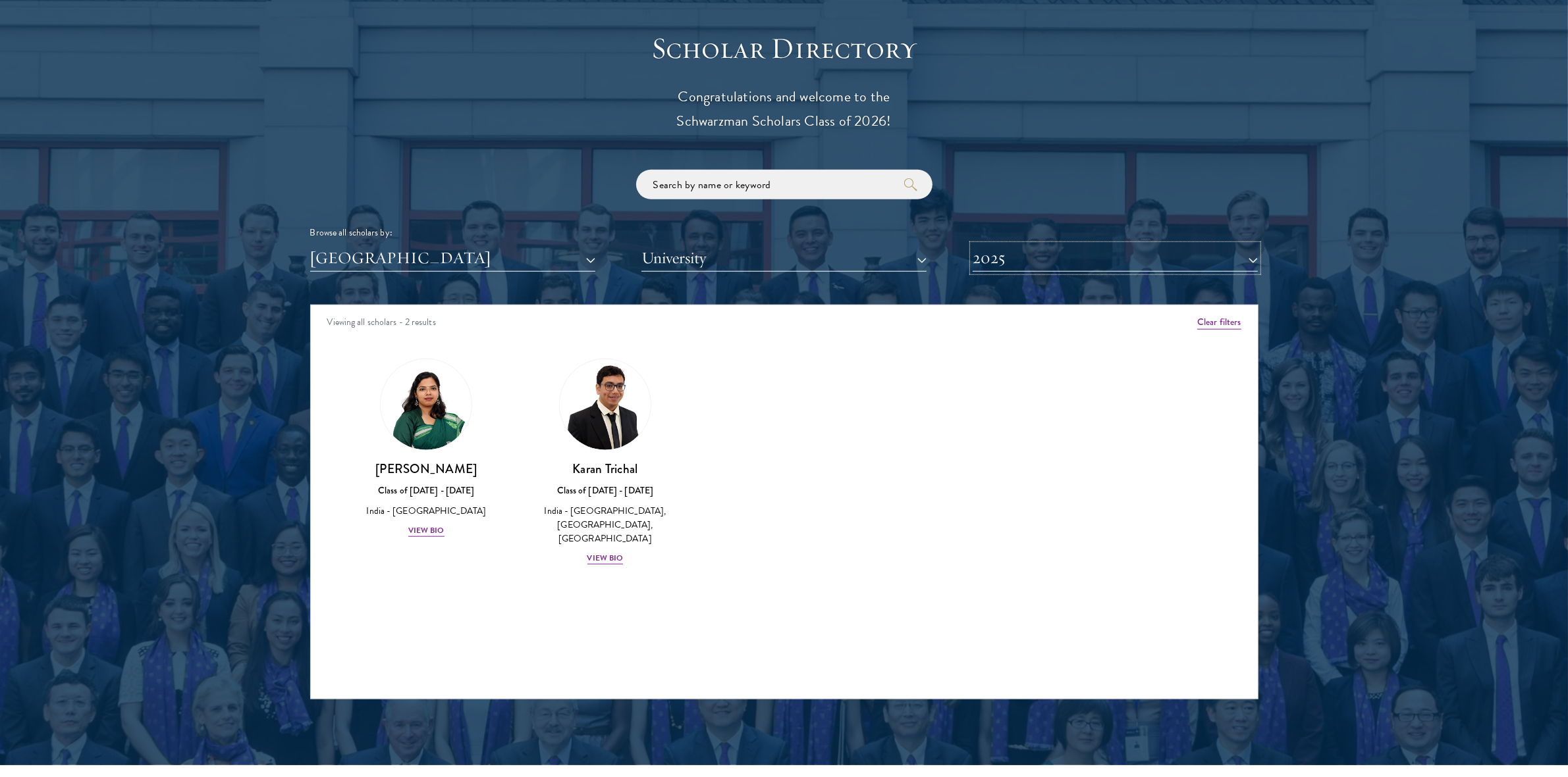
click at [1133, 252] on button "2025" at bounding box center [1115, 258] width 285 height 27
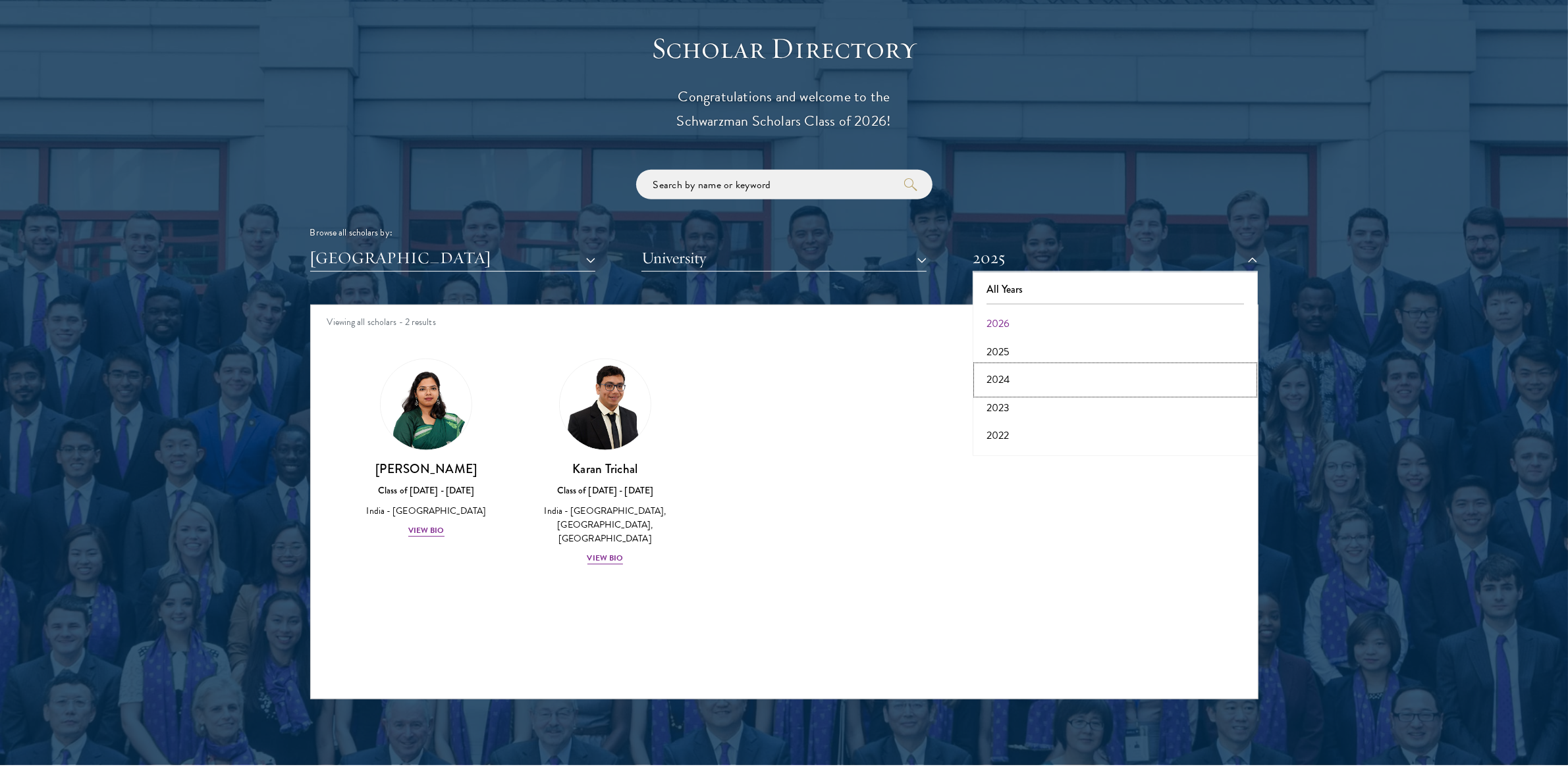
click at [1048, 372] on button "2024" at bounding box center [1115, 379] width 277 height 28
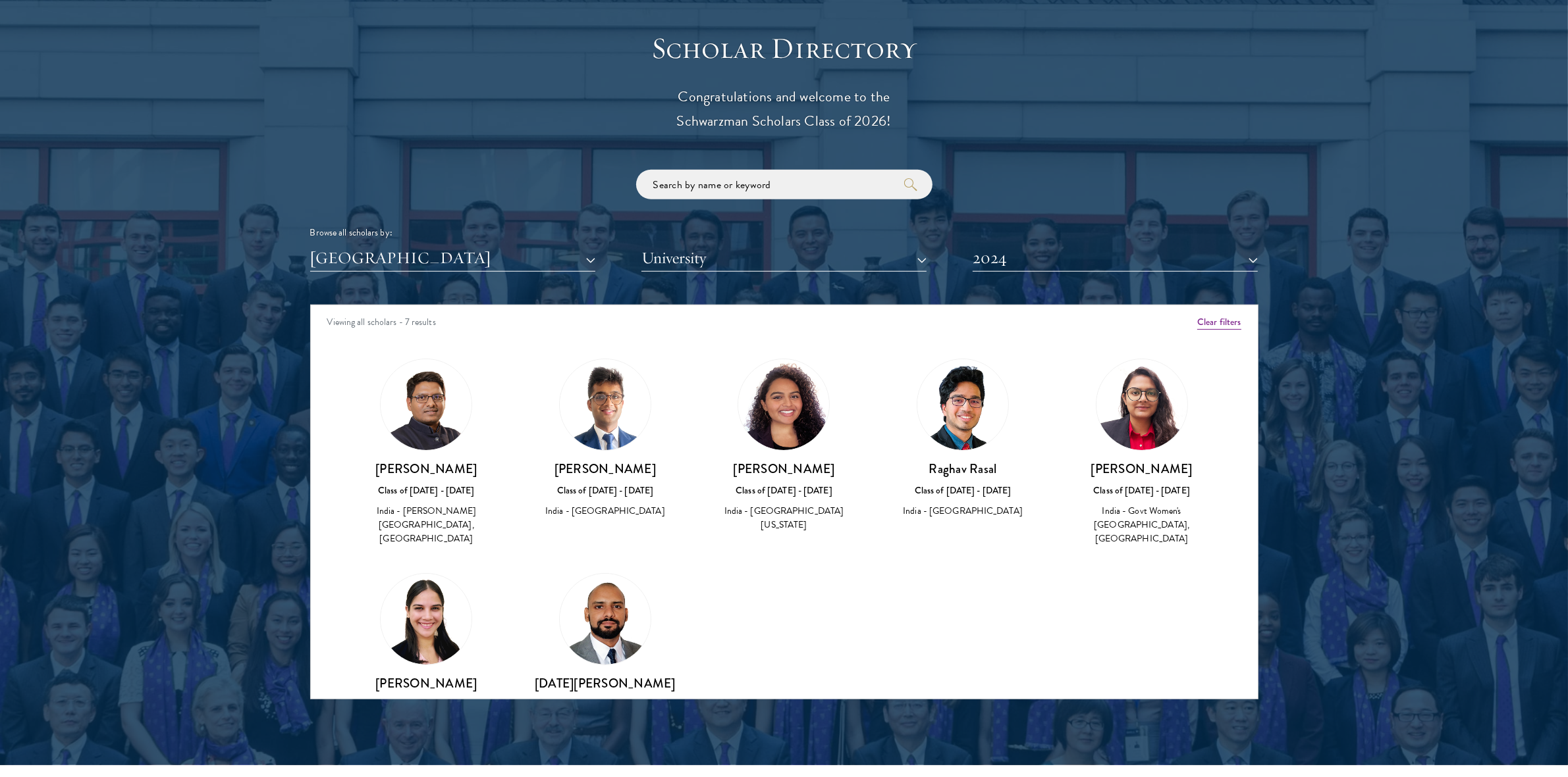
scroll to position [89, 0]
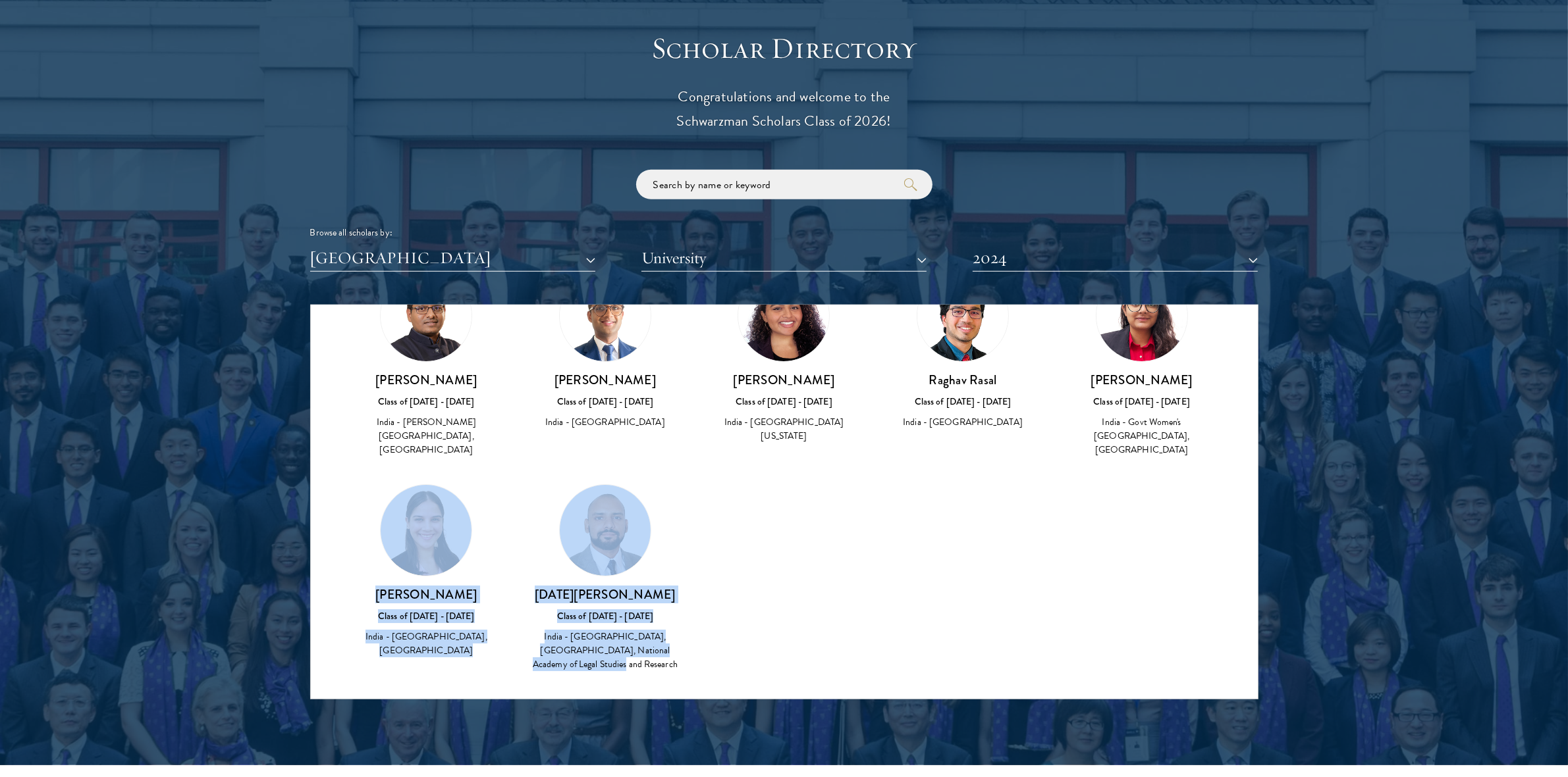
drag, startPoint x: 620, startPoint y: 670, endPoint x: 438, endPoint y: 455, distance: 281.7
click at [438, 455] on div "Amber Class of 2025 - 2026 China - Peking University View Bio Cirenquji Class o…" at bounding box center [784, 482] width 947 height 459
click at [438, 455] on div "Pragyan Agarwal Class of 2023 - 2024 India - Guru Gobind Singh Indraprastha Uni…" at bounding box center [426, 364] width 179 height 215
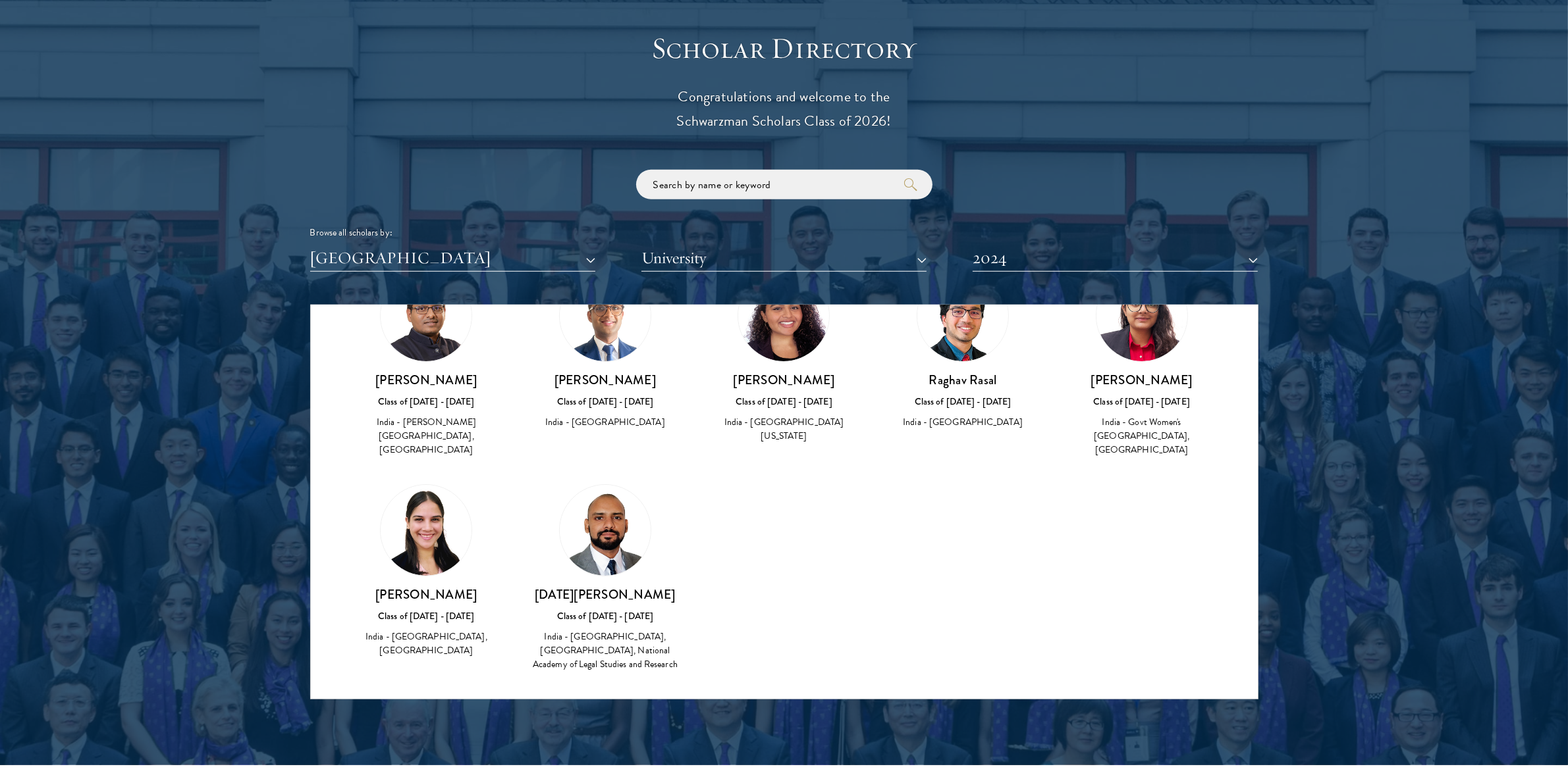
scroll to position [33, 0]
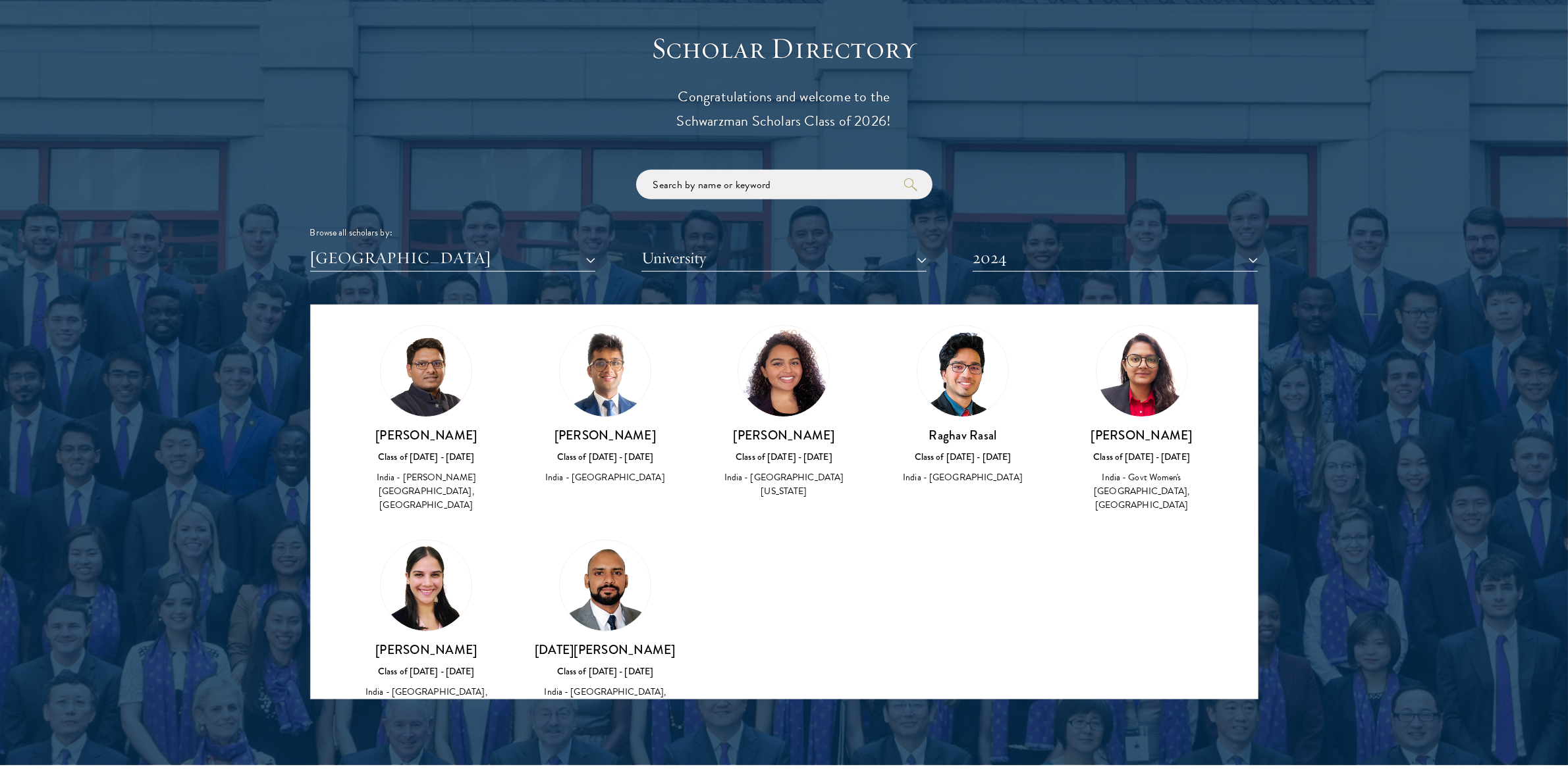
click at [456, 459] on div "Class of [DATE] - [DATE]" at bounding box center [426, 457] width 152 height 13
drag, startPoint x: 456, startPoint y: 459, endPoint x: 501, endPoint y: 493, distance: 56.4
click at [501, 493] on div "Pragyan Agarwal Class of 2023 - 2024 India - Guru Gobind Singh Indraprastha Uni…" at bounding box center [426, 419] width 179 height 215
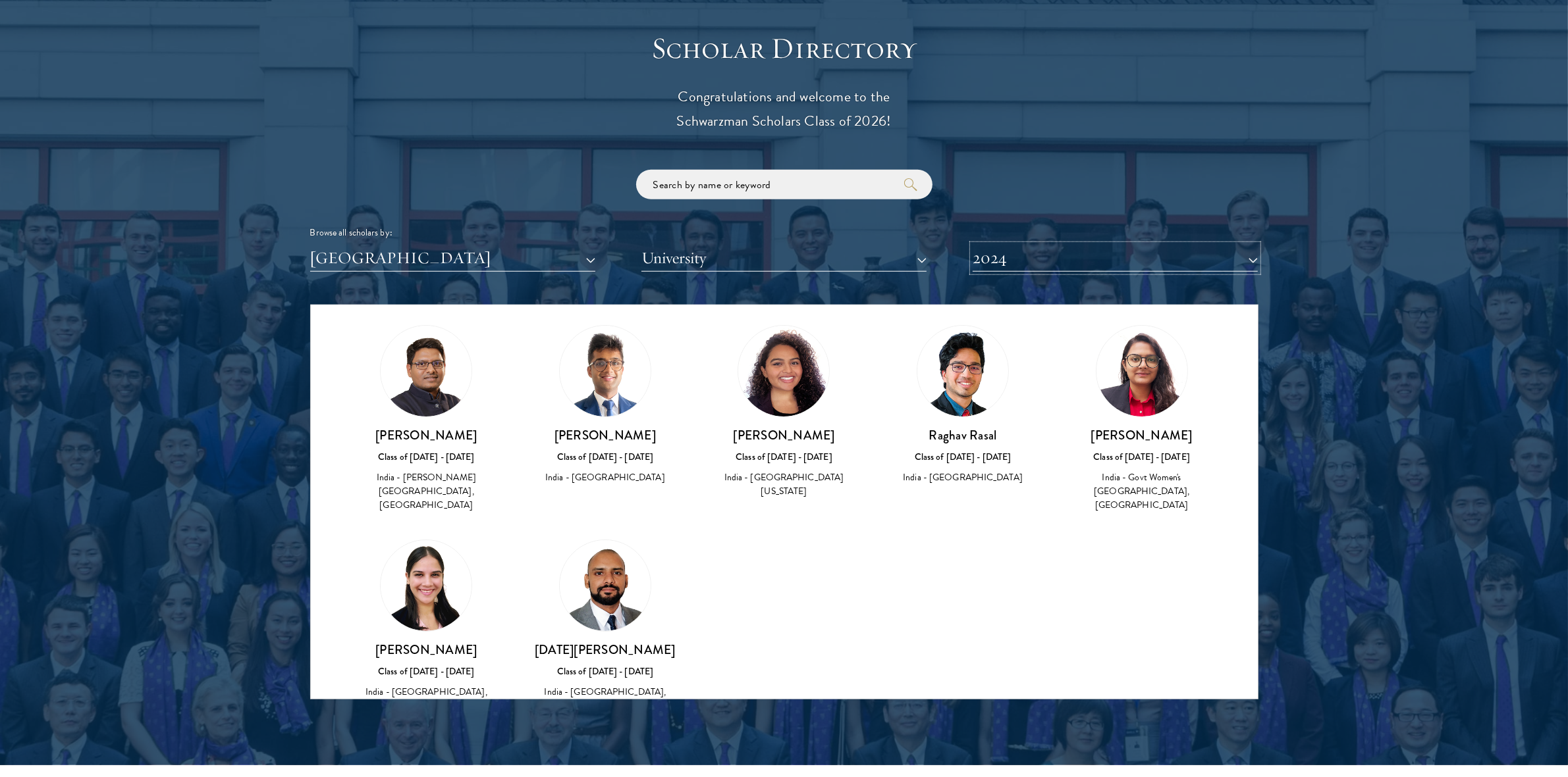
click at [1002, 262] on button "2024" at bounding box center [1115, 258] width 285 height 27
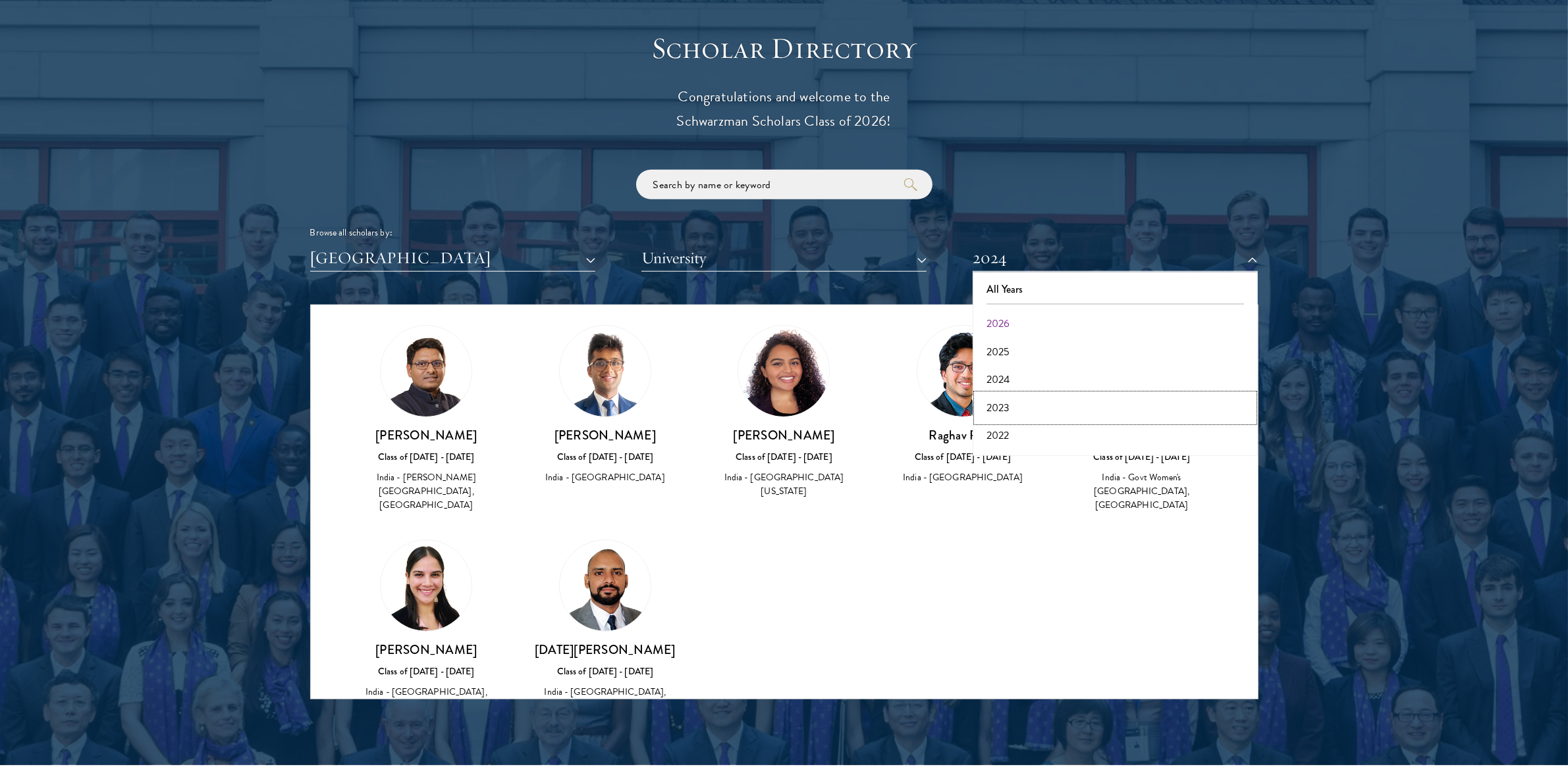
click at [1016, 400] on button "2023" at bounding box center [1115, 408] width 277 height 28
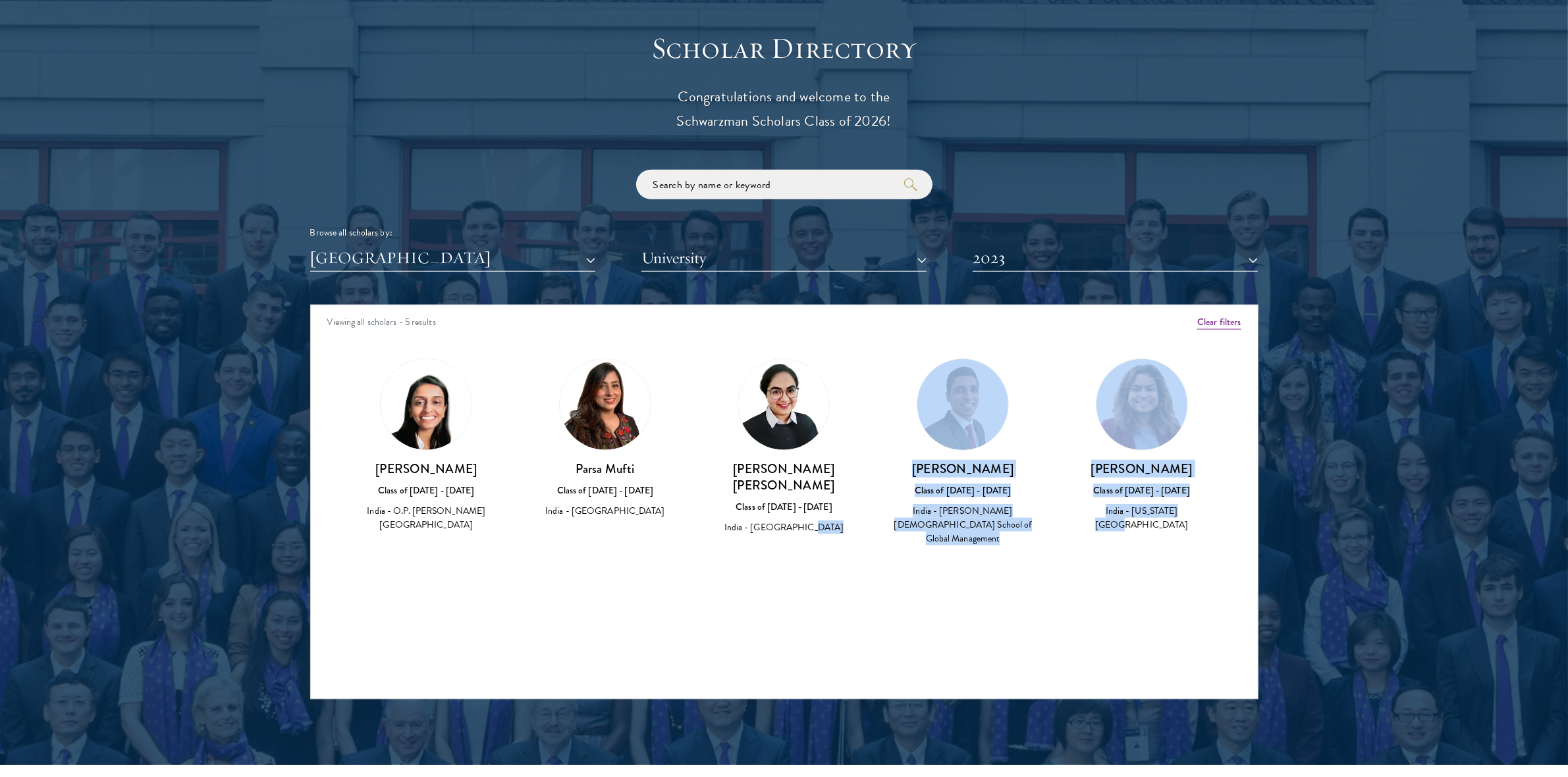
drag, startPoint x: 1169, startPoint y: 549, endPoint x: 755, endPoint y: 563, distance: 414.2
click at [755, 563] on div "Amber Class of 2025 - 2026 China - Peking University View Bio Cirenquji Class o…" at bounding box center [784, 464] width 947 height 244
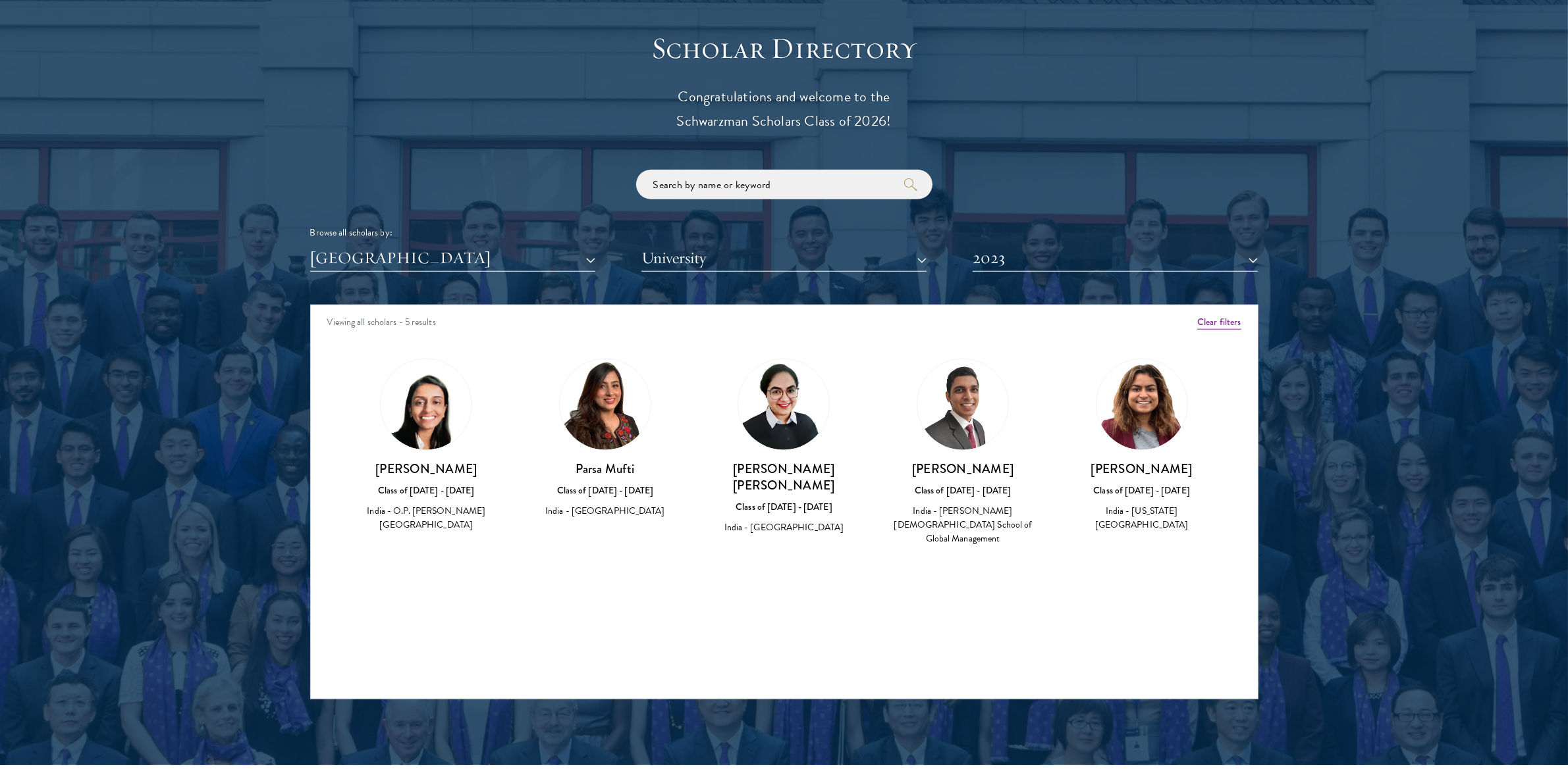
click at [1001, 237] on div "Browse all scholars by:" at bounding box center [784, 232] width 948 height 13
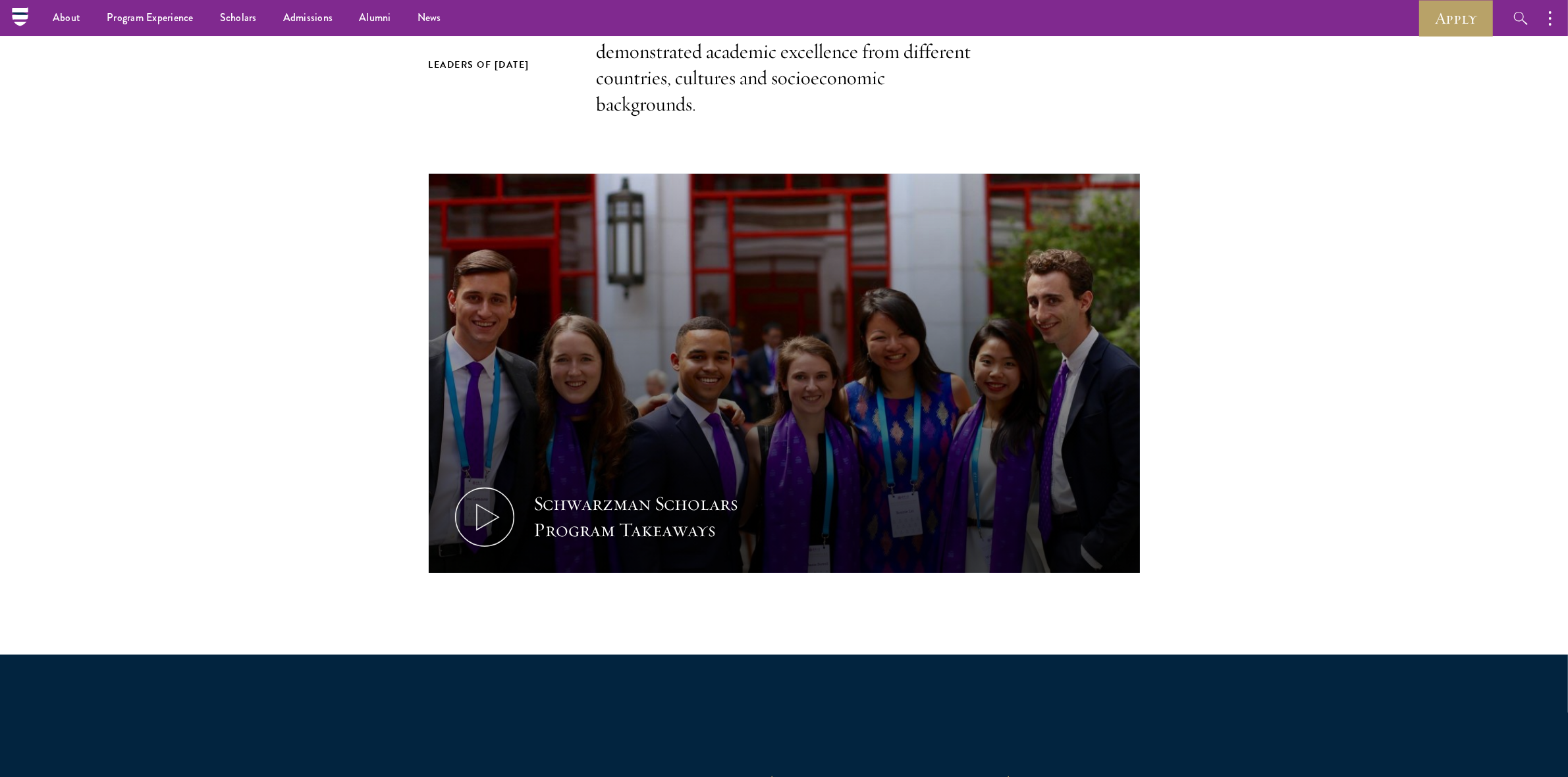
scroll to position [406, 0]
